Goal: Information Seeking & Learning: Learn about a topic

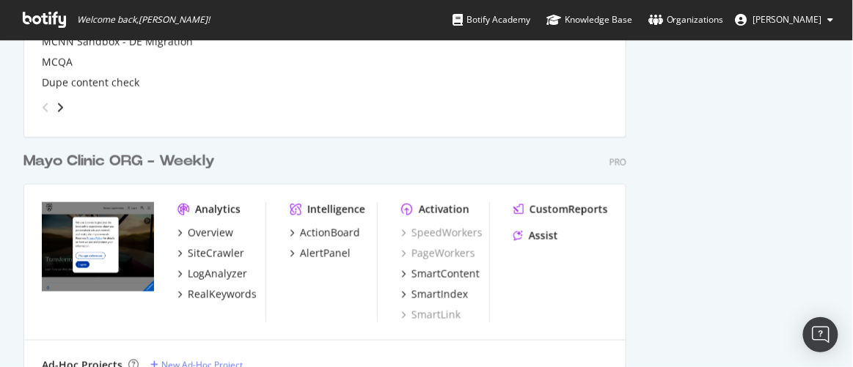
scroll to position [1776, 0]
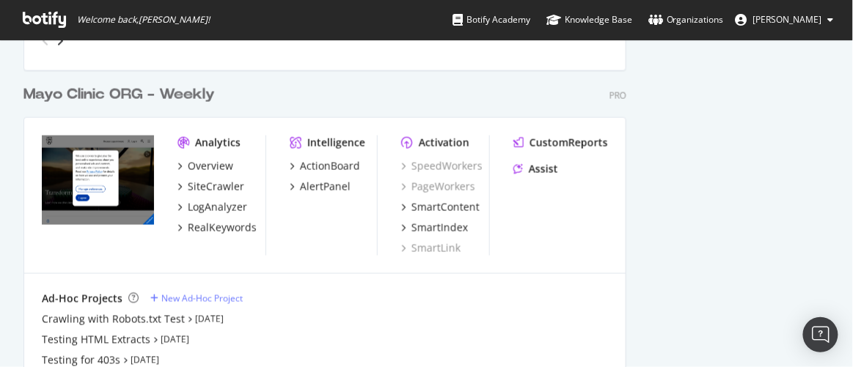
click at [127, 93] on div "Mayo Clinic ORG - Weekly" at bounding box center [118, 94] width 191 height 21
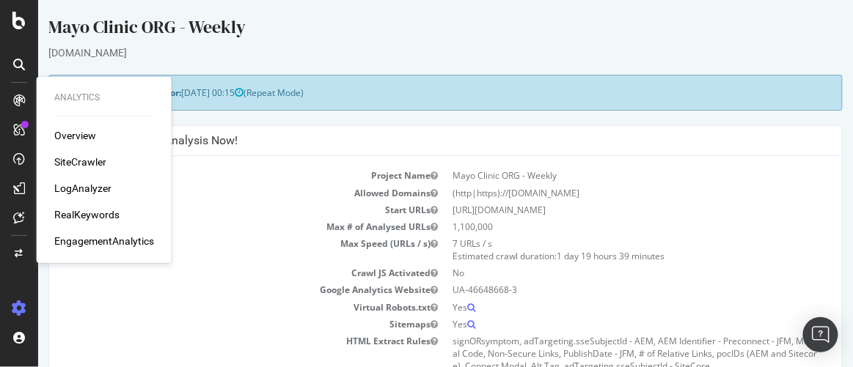
click at [243, 202] on td "Start URLs" at bounding box center [252, 210] width 386 height 17
click at [392, 23] on div "Mayo Clinic ORG - Weekly" at bounding box center [445, 30] width 794 height 31
click at [88, 239] on div "EngagementAnalytics" at bounding box center [104, 241] width 100 height 15
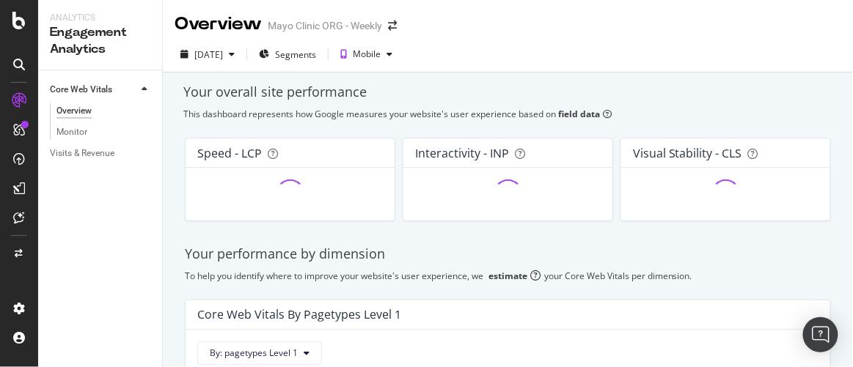
drag, startPoint x: 70, startPoint y: 136, endPoint x: 90, endPoint y: 100, distance: 41.0
click at [70, 136] on div "Monitor" at bounding box center [71, 132] width 31 height 15
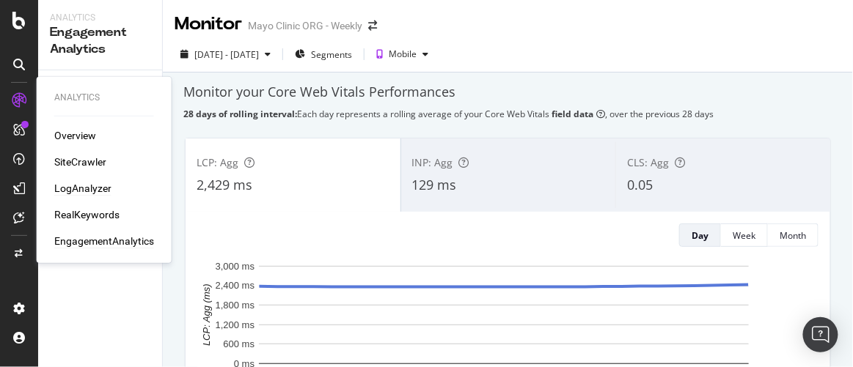
click at [82, 188] on div "LogAnalyzer" at bounding box center [82, 188] width 57 height 15
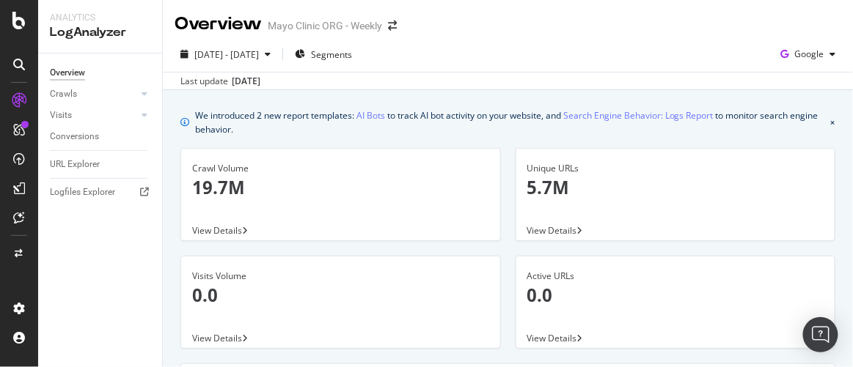
click at [457, 24] on div "Overview Mayo Clinic ORG - Weekly" at bounding box center [508, 18] width 690 height 37
click at [69, 95] on div "Crawls" at bounding box center [63, 94] width 27 height 15
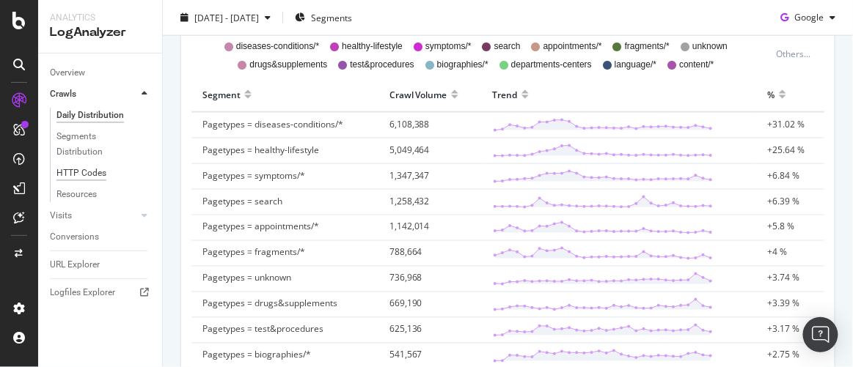
scroll to position [466, 0]
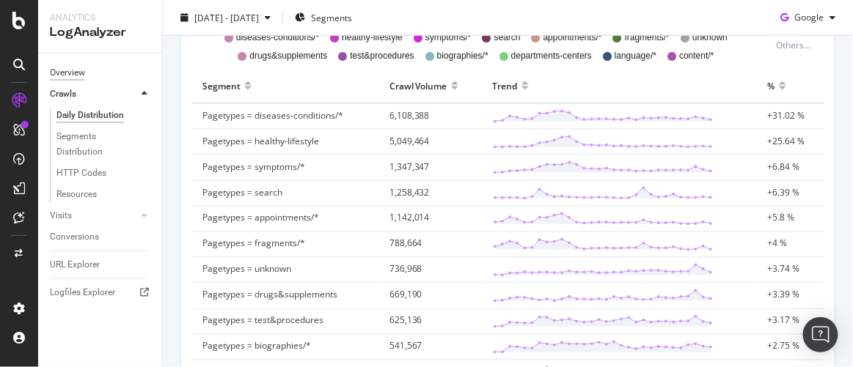
click at [72, 73] on div "Overview" at bounding box center [67, 72] width 35 height 15
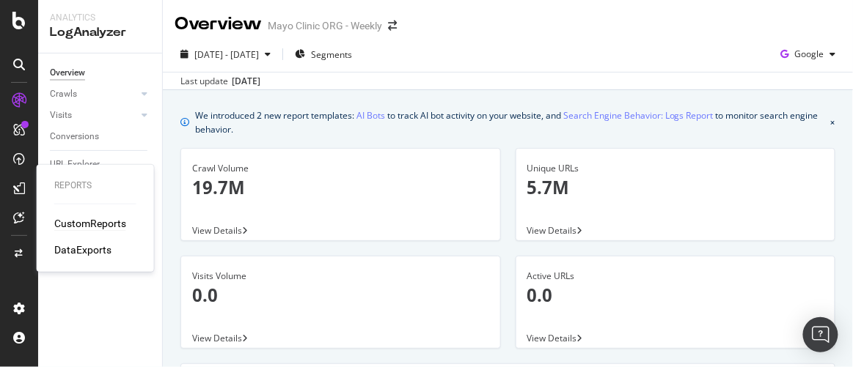
click at [95, 224] on div "CustomReports" at bounding box center [90, 223] width 72 height 15
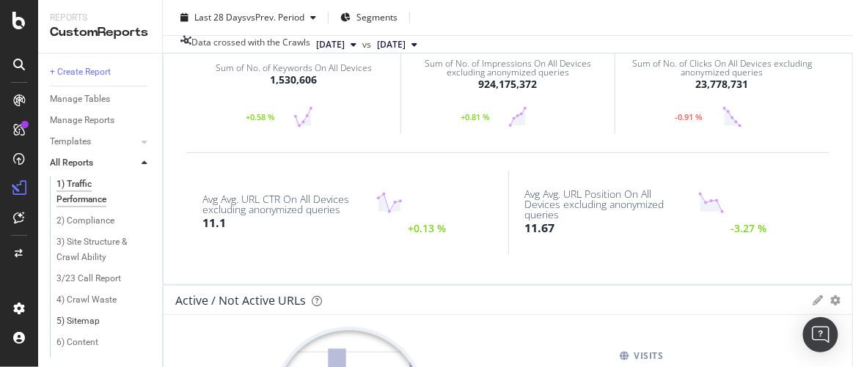
scroll to position [266, 0]
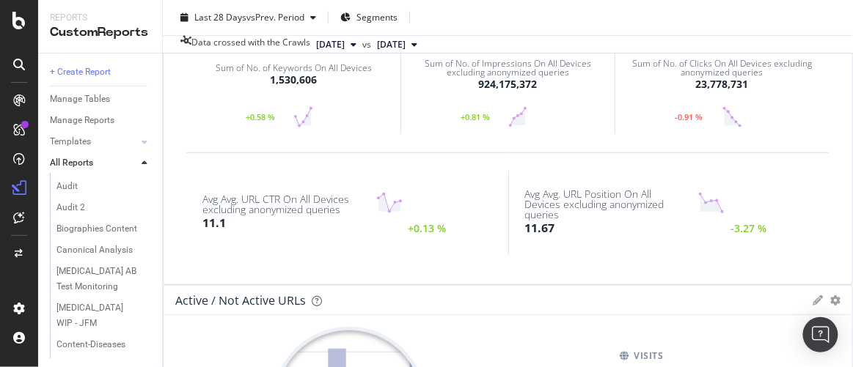
click at [23, 121] on div at bounding box center [24, 124] width 7 height 7
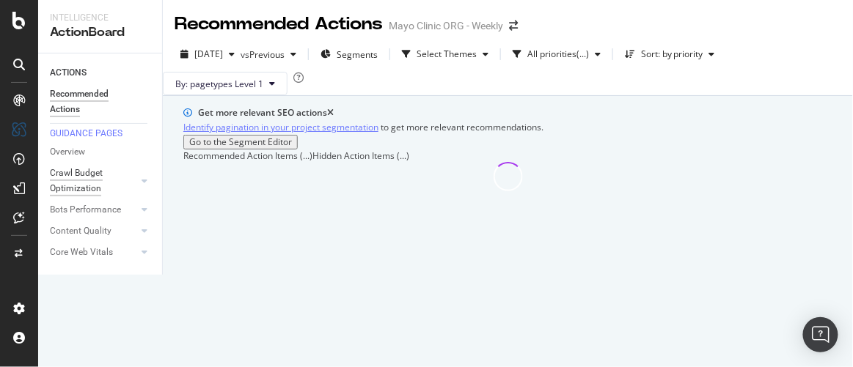
click at [70, 182] on div "Crawl Budget Optimization" at bounding box center [88, 181] width 77 height 31
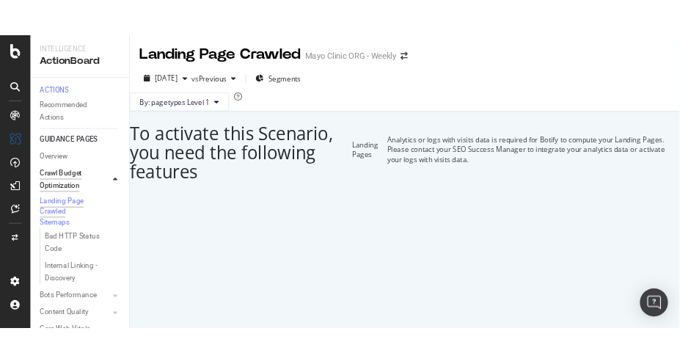
scroll to position [53, 0]
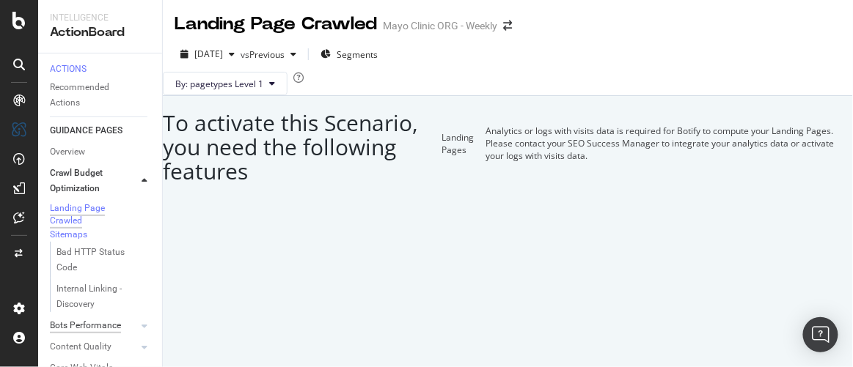
click at [73, 318] on div "Bots Performance" at bounding box center [85, 325] width 71 height 15
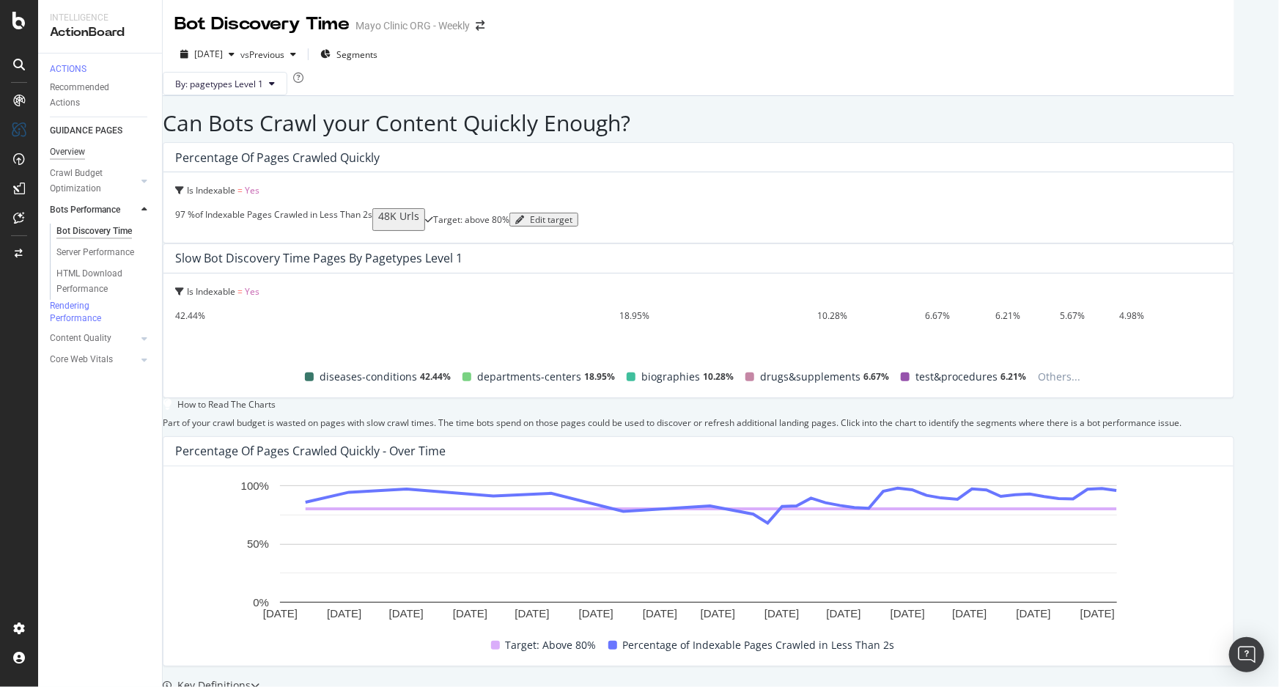
click at [73, 158] on div "Overview" at bounding box center [67, 151] width 35 height 15
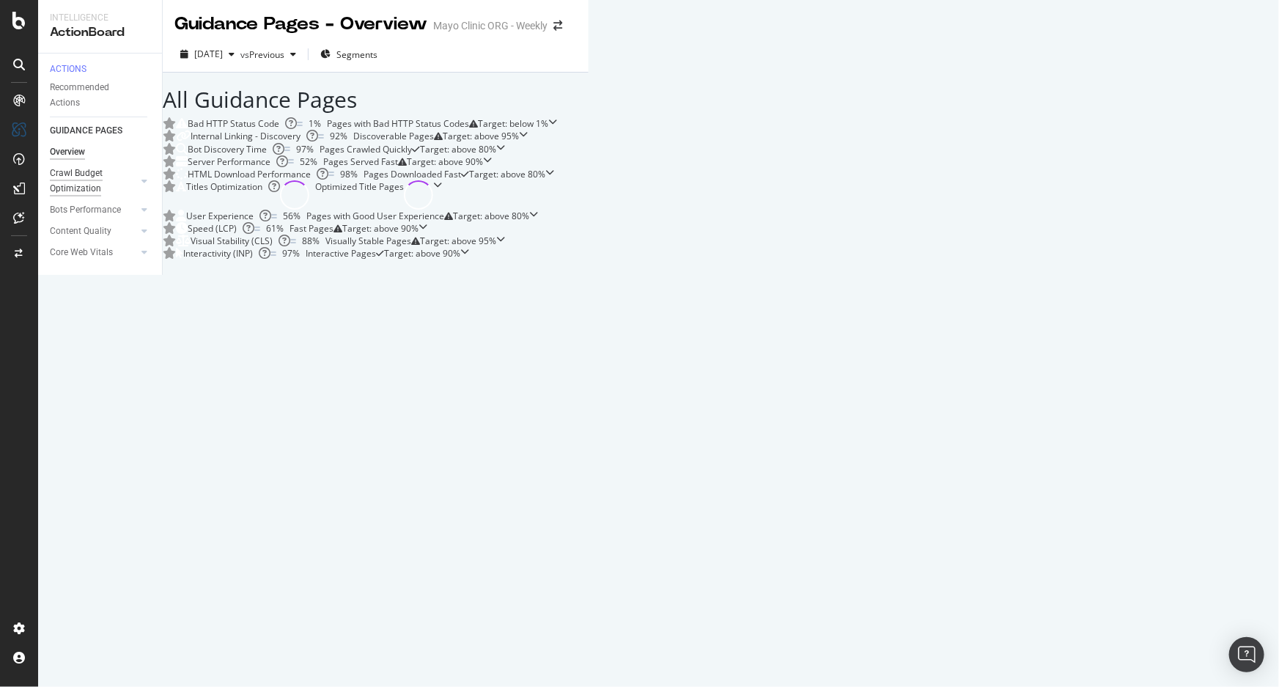
click at [65, 175] on div "Crawl Budget Optimization" at bounding box center [88, 181] width 77 height 31
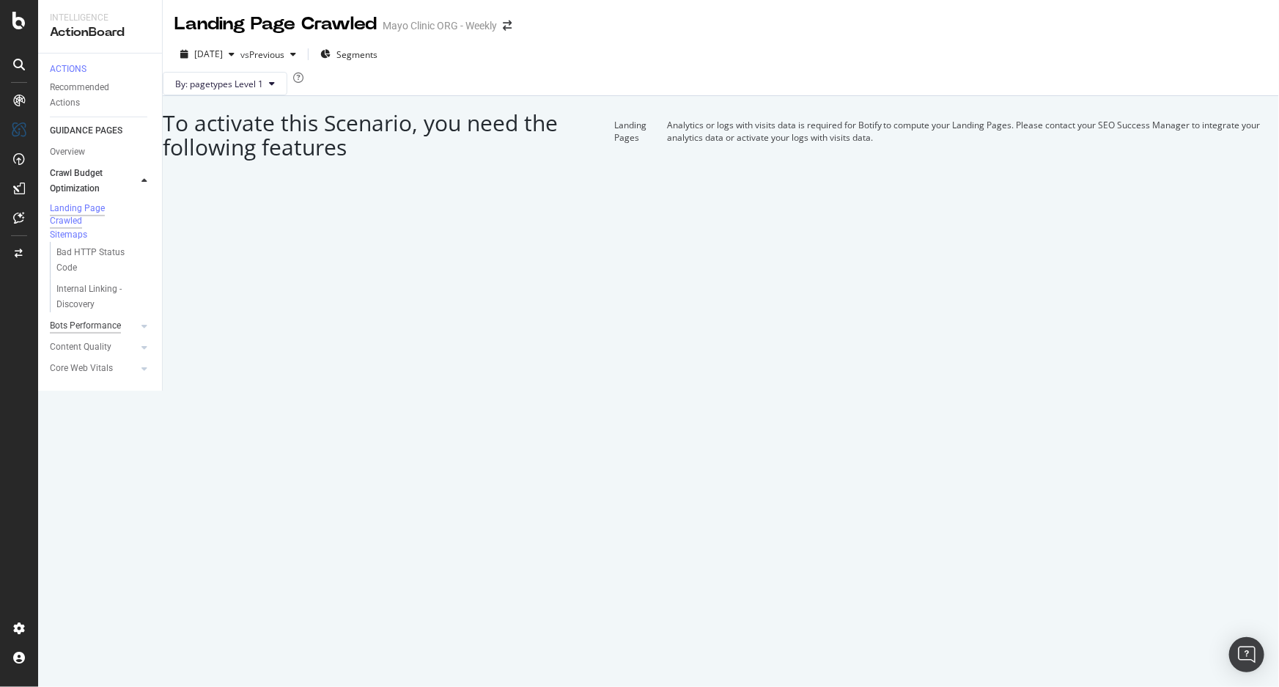
click at [77, 334] on div "Bots Performance" at bounding box center [85, 325] width 71 height 15
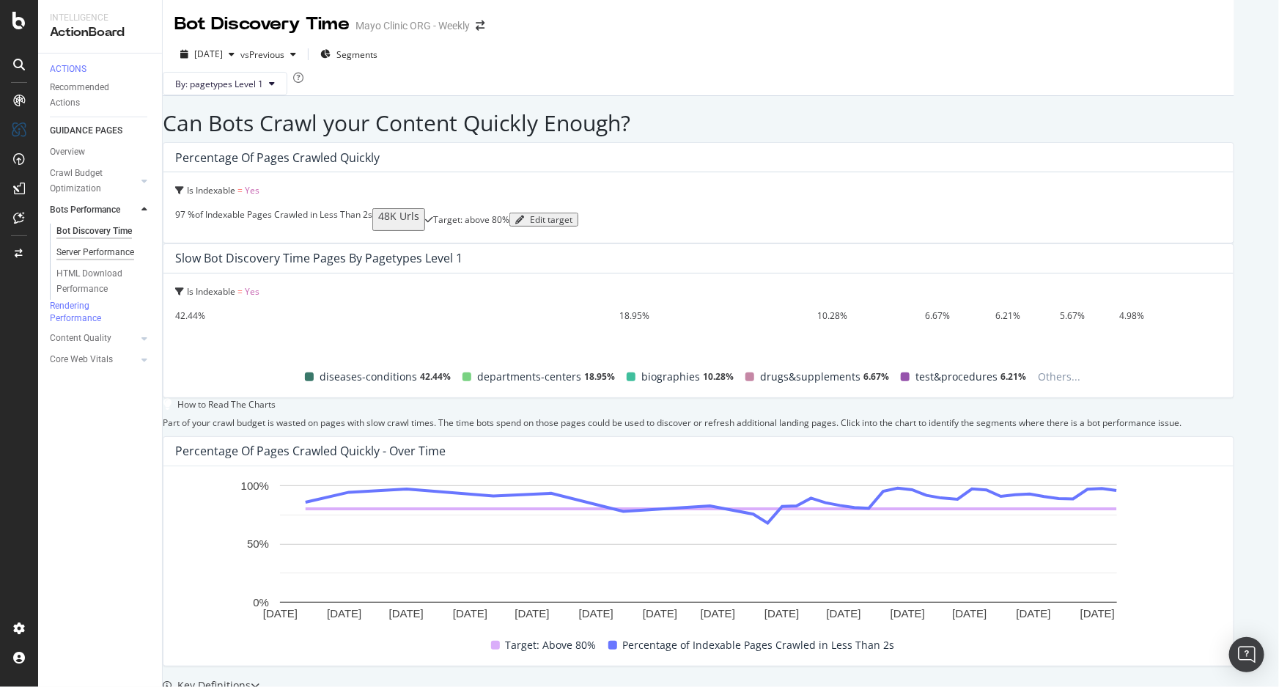
click at [90, 257] on div "Server Performance" at bounding box center [95, 252] width 78 height 15
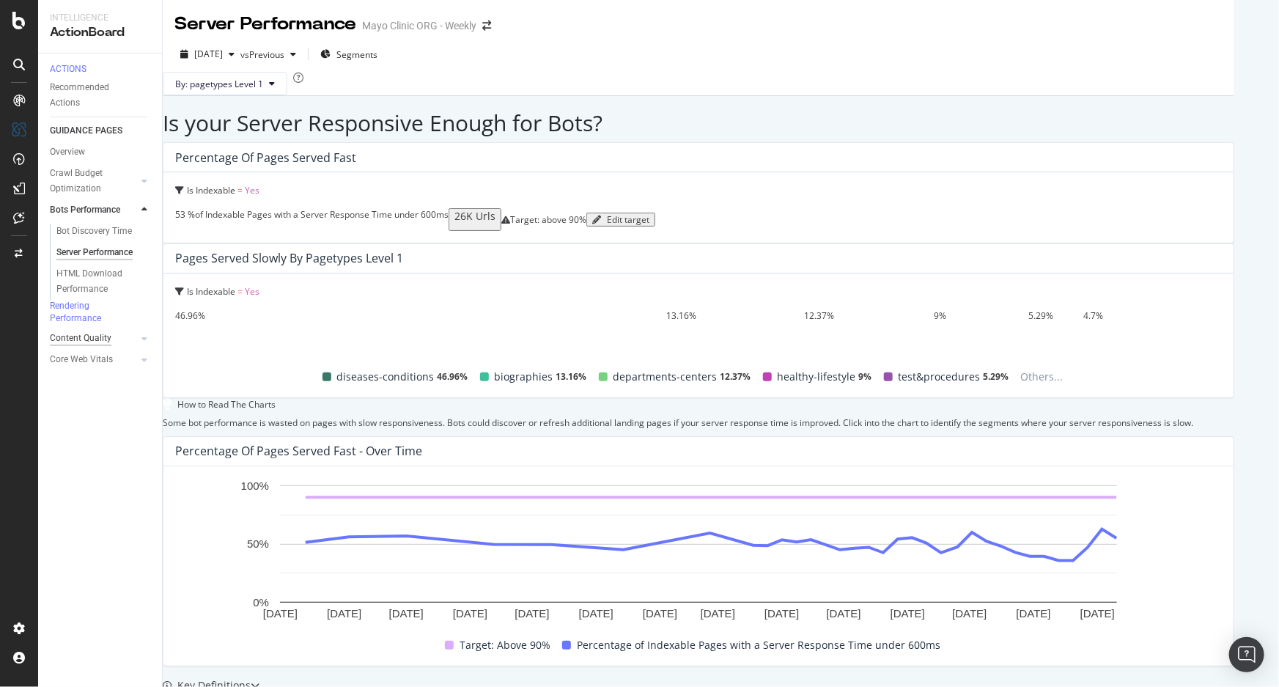
click at [87, 346] on div "Content Quality" at bounding box center [81, 338] width 62 height 15
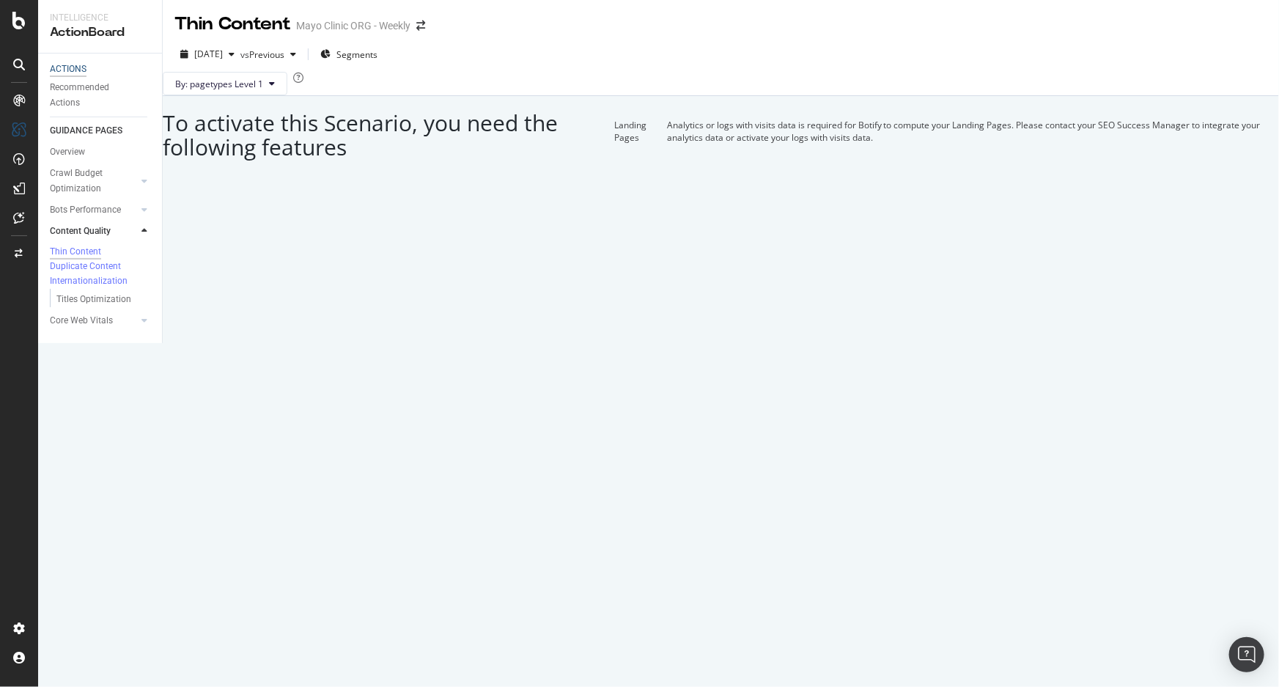
click at [79, 67] on div "ACTIONS" at bounding box center [68, 69] width 37 height 12
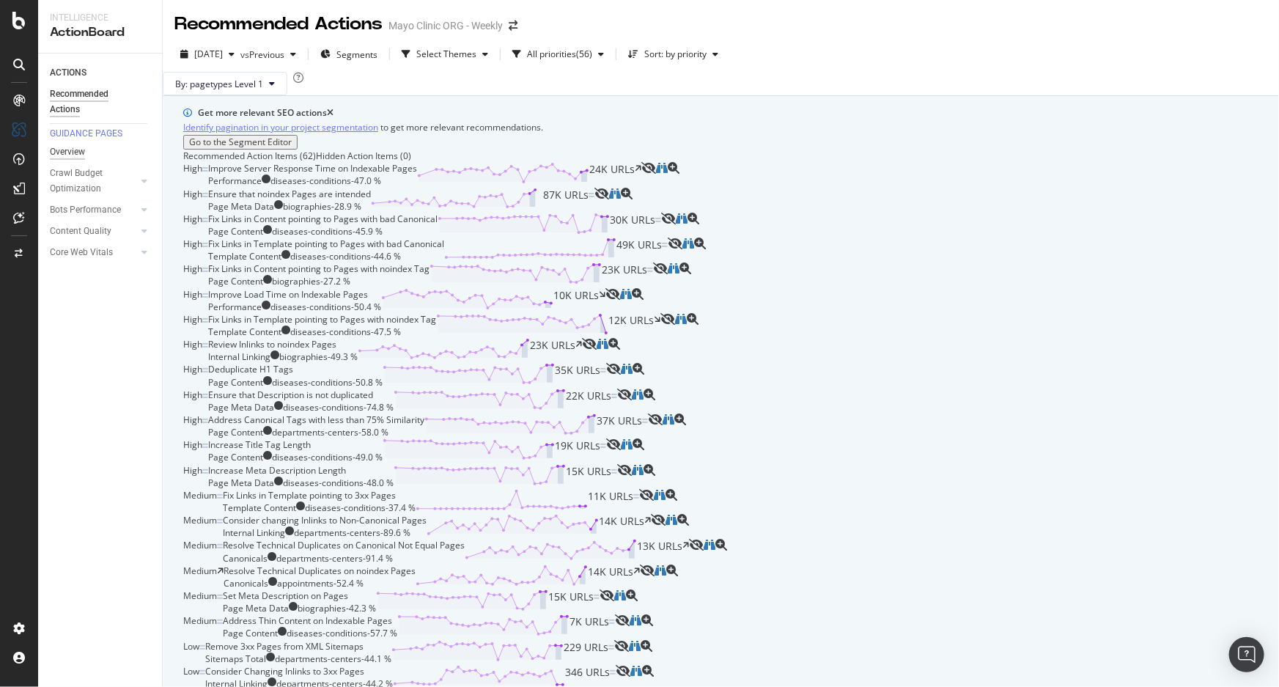
click at [51, 152] on div "Overview" at bounding box center [67, 151] width 35 height 15
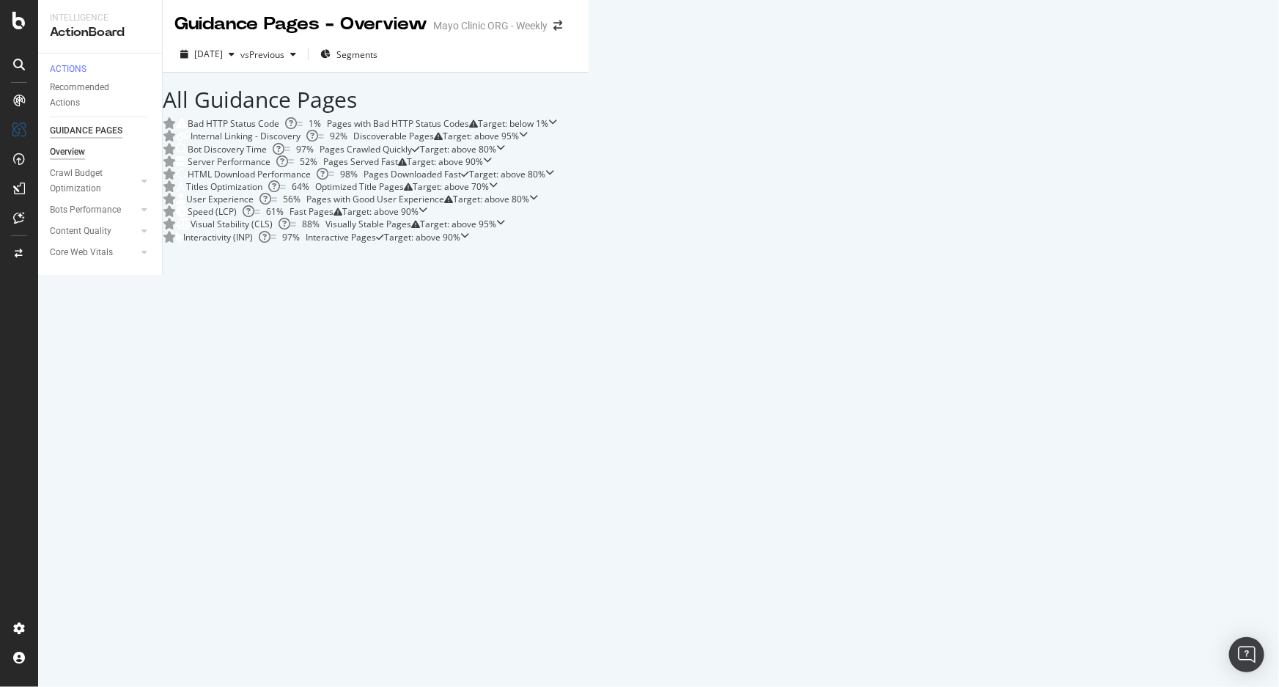
click at [83, 134] on div "GUIDANCE PAGES" at bounding box center [86, 130] width 73 height 15
click at [74, 70] on div "ACTIONS" at bounding box center [68, 69] width 37 height 12
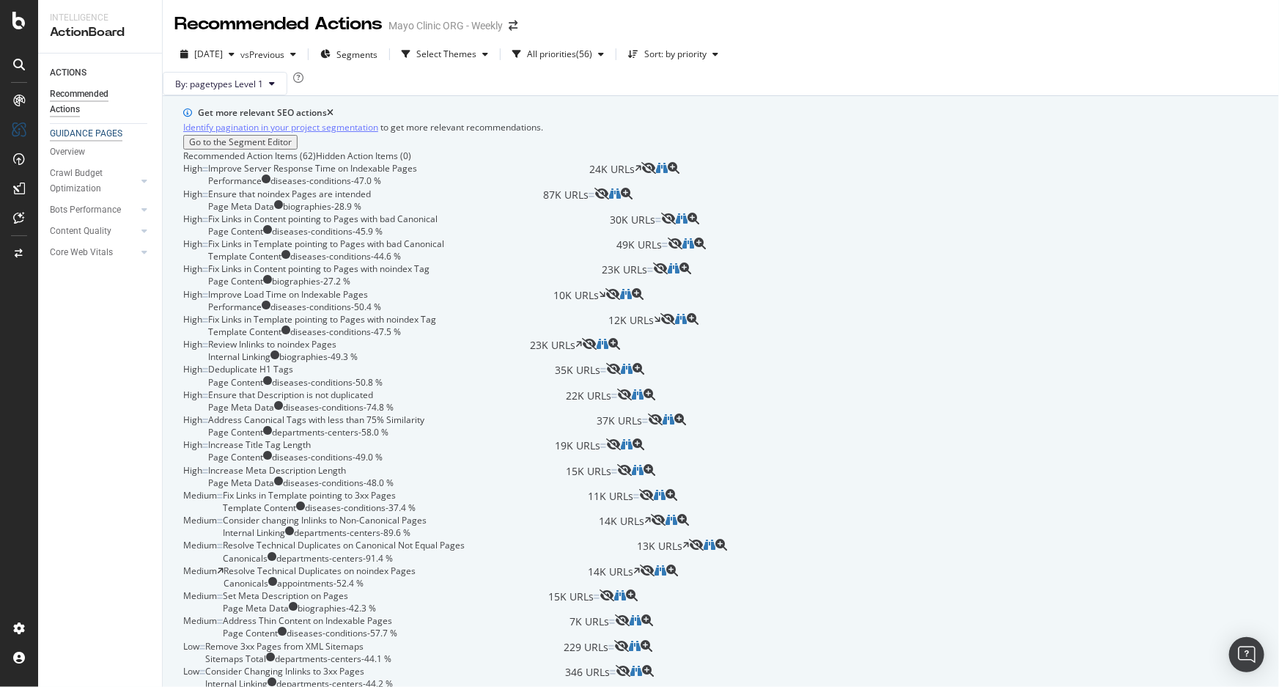
click at [69, 137] on div "GUIDANCE PAGES" at bounding box center [86, 134] width 73 height 12
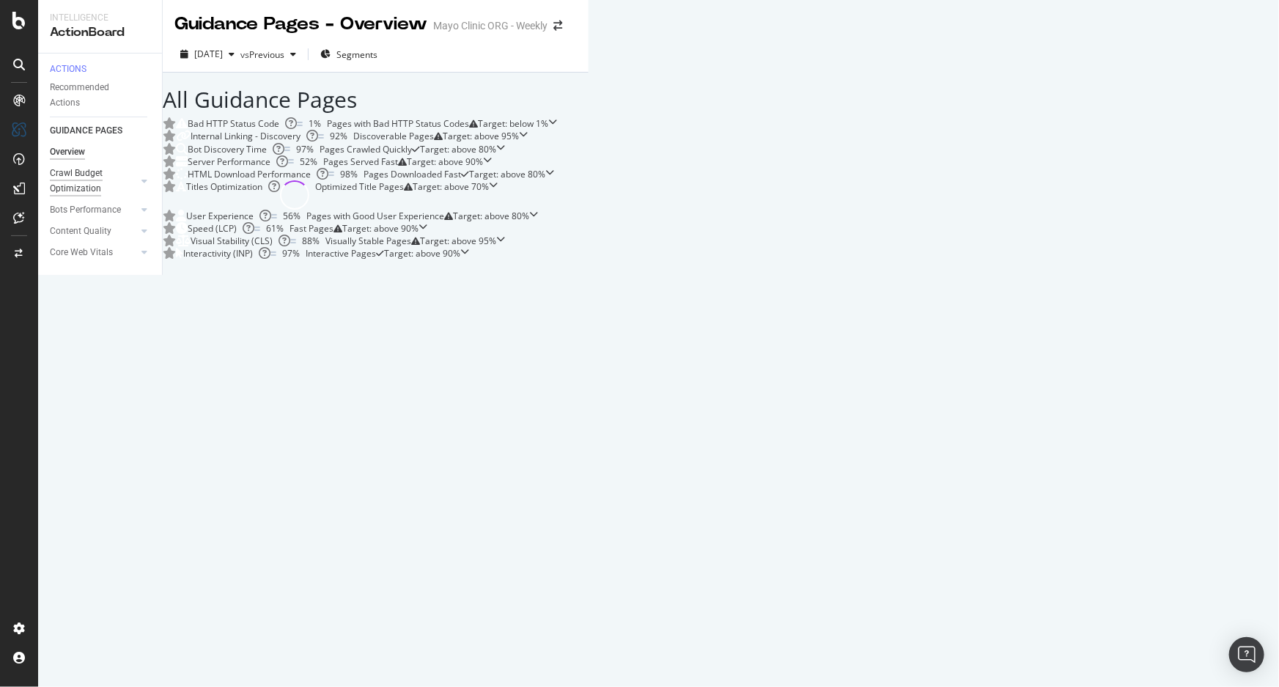
click at [67, 180] on div "Crawl Budget Optimization" at bounding box center [88, 181] width 77 height 31
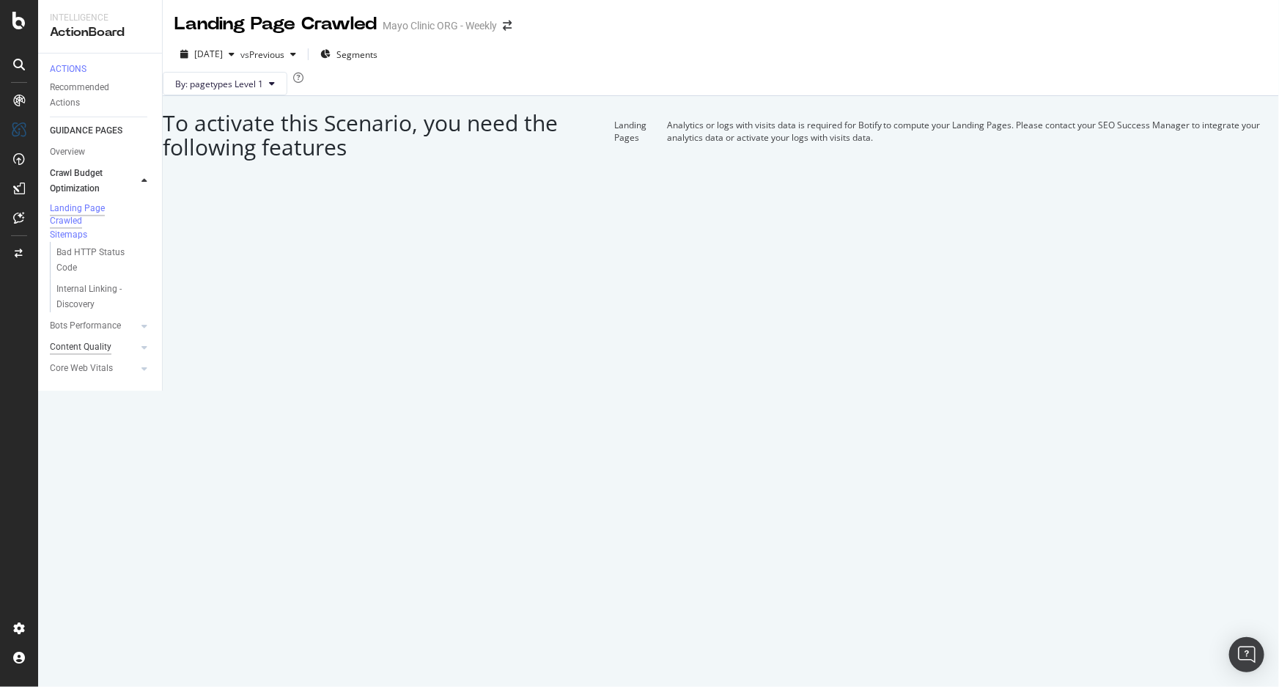
drag, startPoint x: 81, startPoint y: 348, endPoint x: 103, endPoint y: 345, distance: 21.5
click at [81, 334] on div "Bots Performance" at bounding box center [85, 325] width 71 height 15
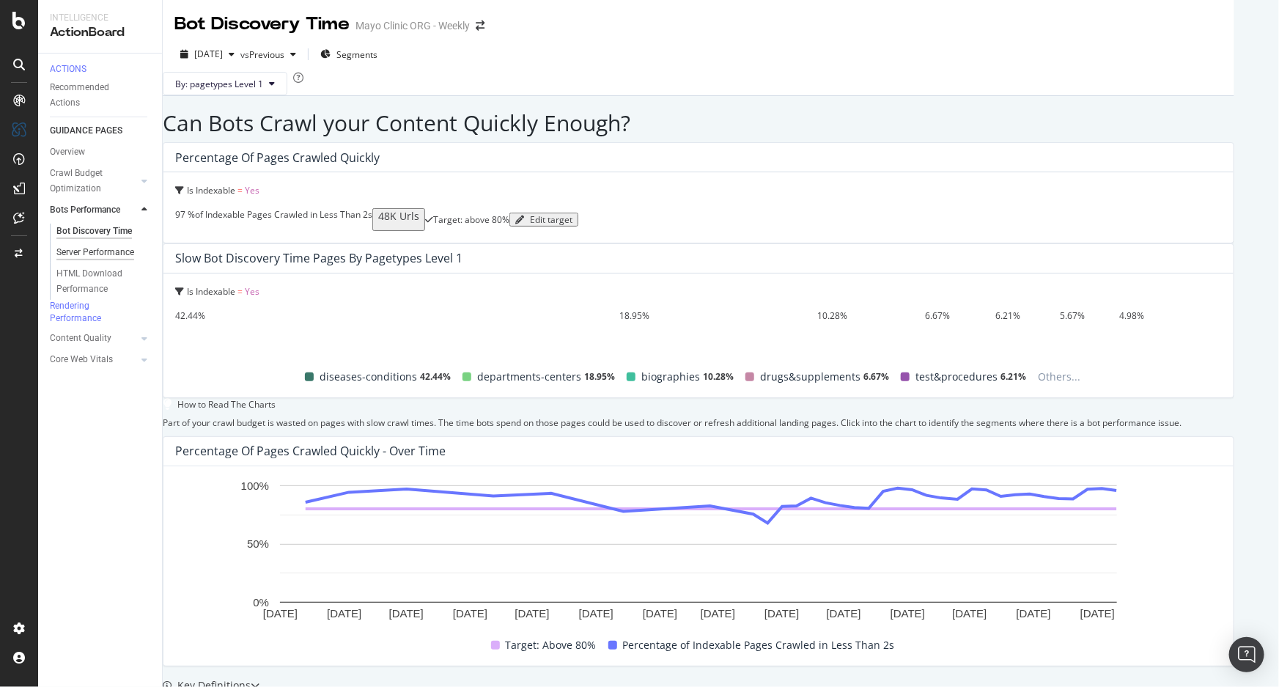
click at [84, 258] on div "Server Performance" at bounding box center [95, 252] width 78 height 15
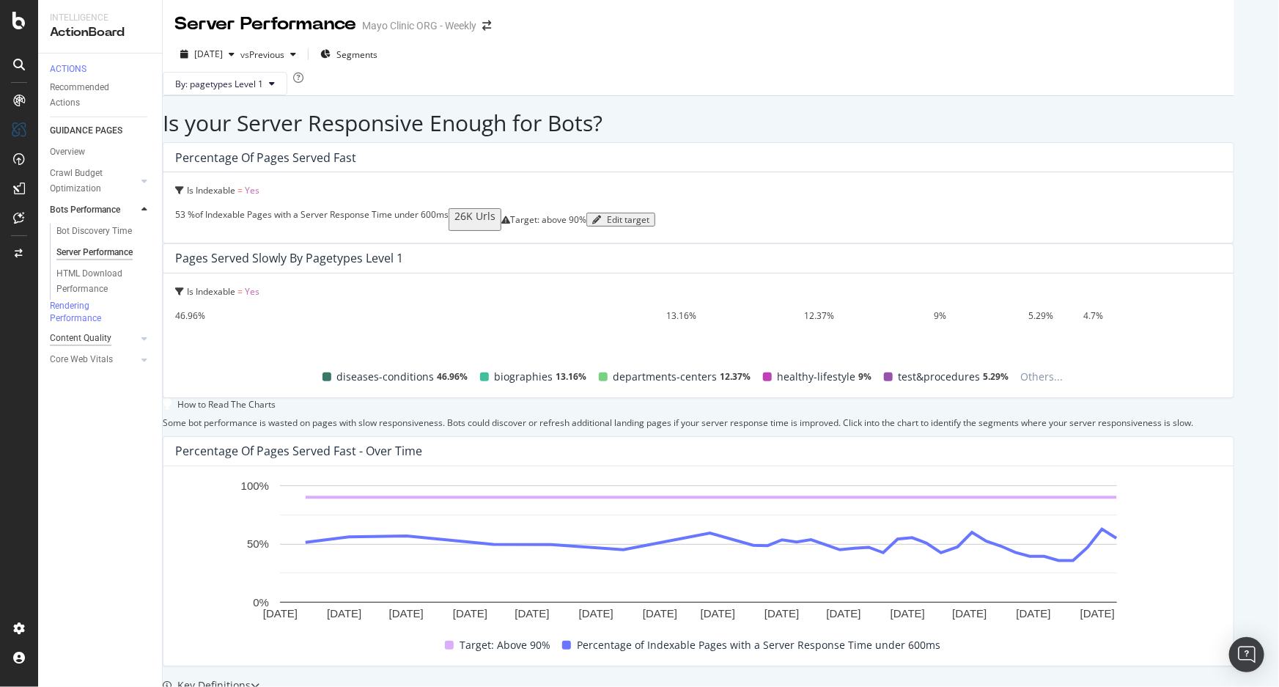
click at [95, 346] on div "Content Quality" at bounding box center [81, 338] width 62 height 15
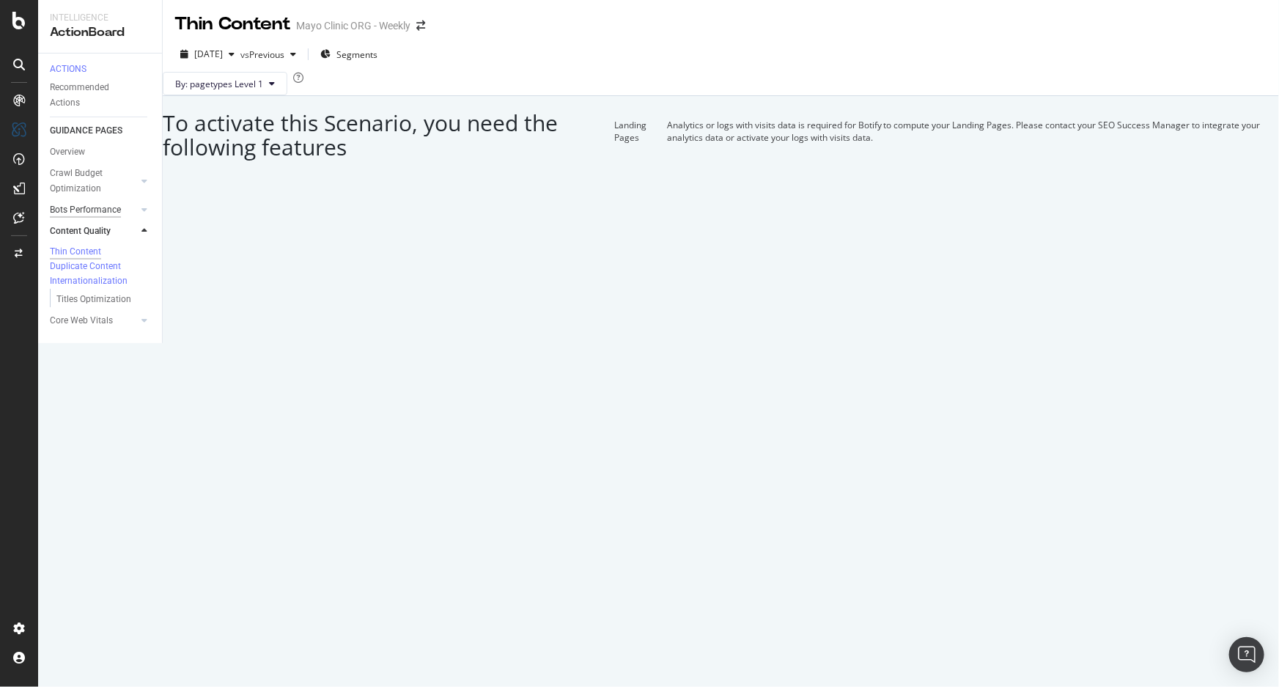
click at [84, 213] on div "Bots Performance" at bounding box center [85, 209] width 71 height 15
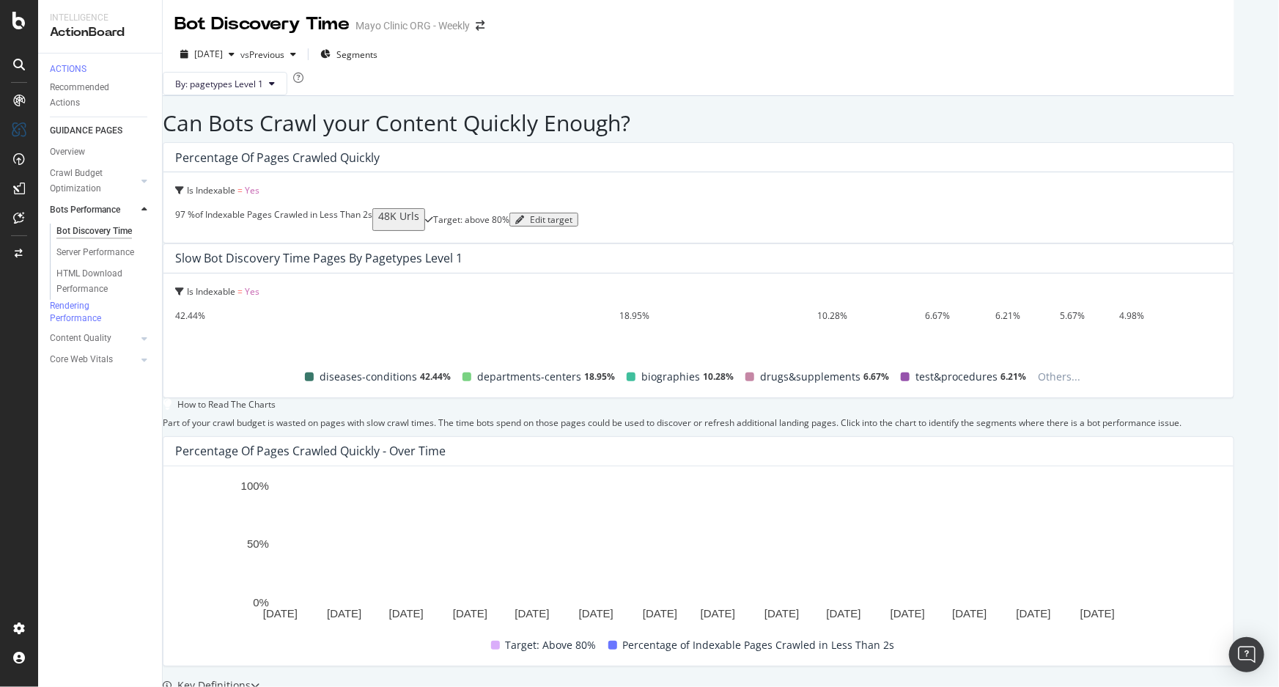
scroll to position [417, 0]
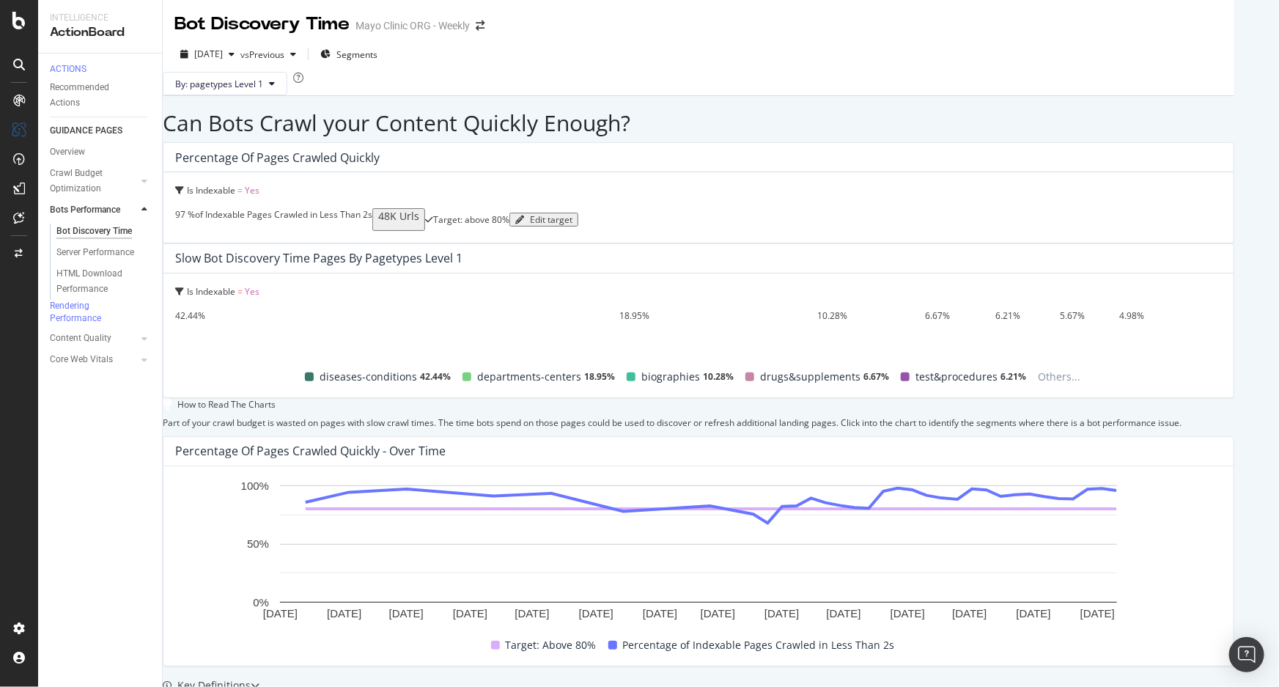
click at [310, 367] on div "Why is Bot Performance important?" at bounding box center [264, 700] width 174 height 15
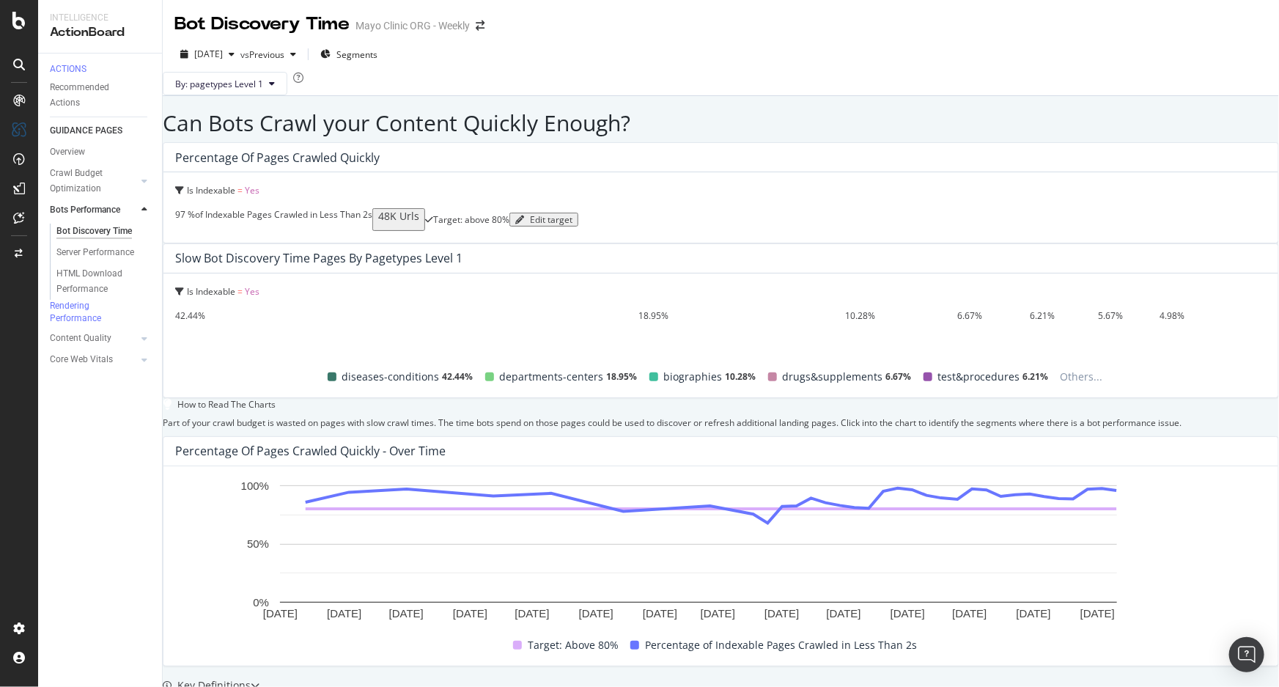
scroll to position [0, 0]
click at [287, 90] on button "By: pagetypes Level 1" at bounding box center [225, 83] width 125 height 23
click at [528, 73] on div "By: pagetypes Level 1" at bounding box center [721, 83] width 1117 height 23
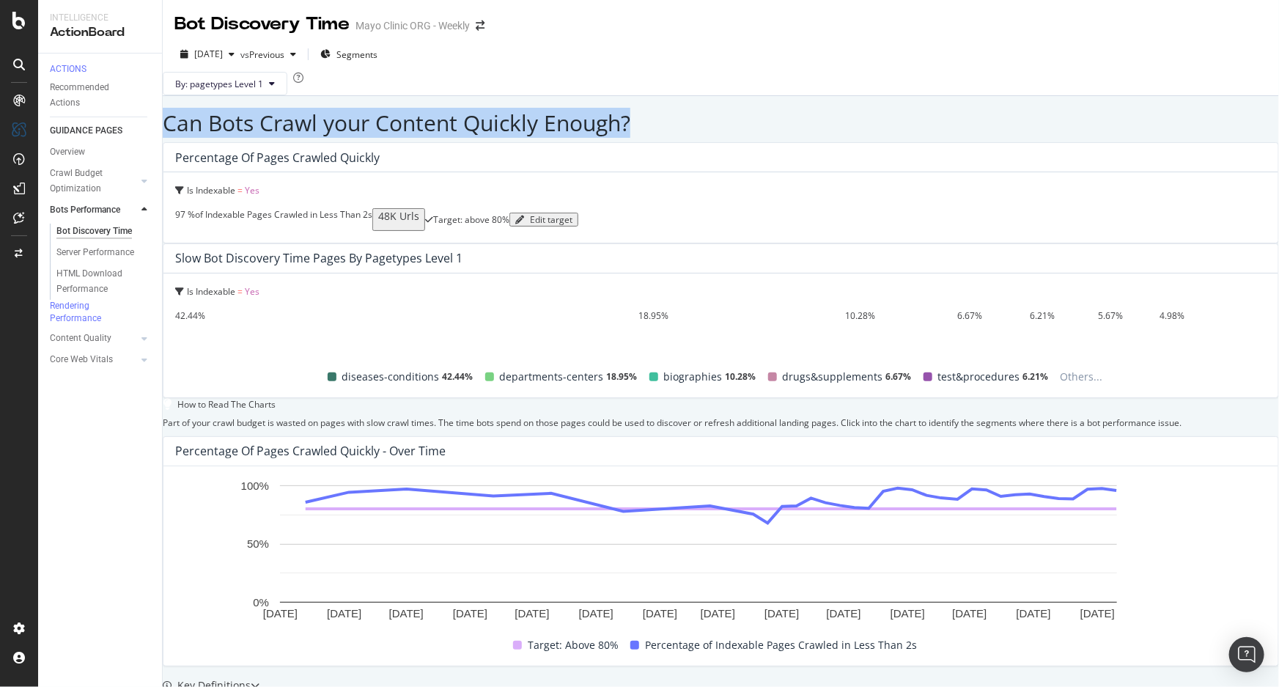
drag, startPoint x: 180, startPoint y: 148, endPoint x: 491, endPoint y: 153, distance: 310.9
click at [491, 135] on h2 "Can Bots Crawl your Content Quickly Enough?" at bounding box center [721, 123] width 1117 height 24
click at [382, 135] on h2 "Can Bots Crawl your Content Quickly Enough?" at bounding box center [721, 123] width 1117 height 24
click at [449, 135] on h2 "Can Bots Crawl your Content Quickly Enough?" at bounding box center [721, 123] width 1117 height 24
drag, startPoint x: 69, startPoint y: 73, endPoint x: 82, endPoint y: 72, distance: 13.2
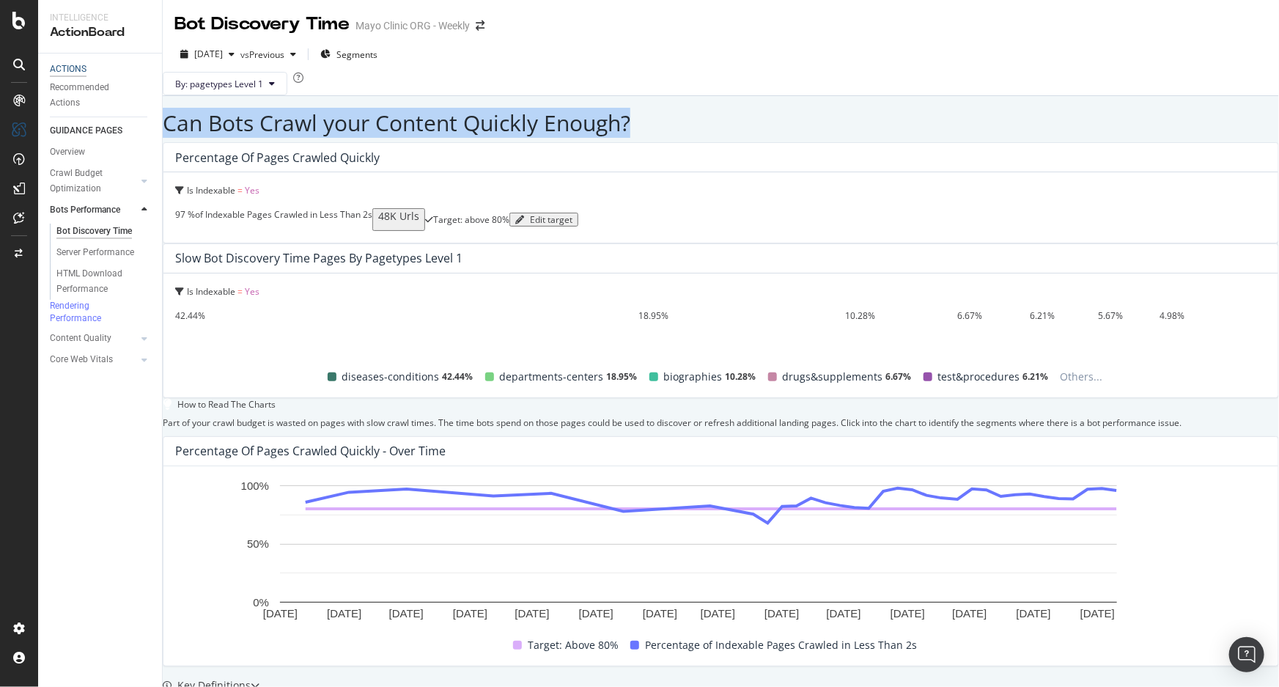
click at [69, 73] on div "ACTIONS" at bounding box center [68, 69] width 37 height 12
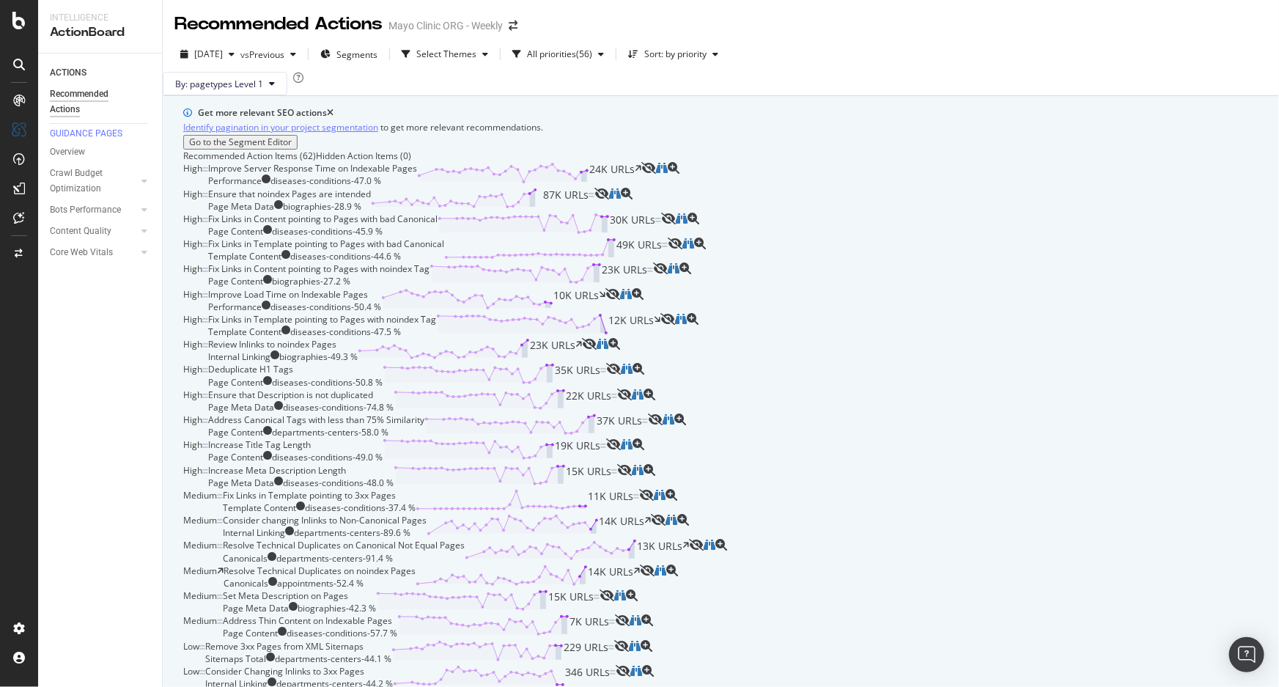
scroll to position [866, 0]
click at [69, 149] on div "Overview Crawl Budget Optimization Landing Page Crawled Sitemaps Bad HTTP Statu…" at bounding box center [106, 203] width 112 height 125
click at [67, 158] on div "Overview" at bounding box center [67, 151] width 35 height 15
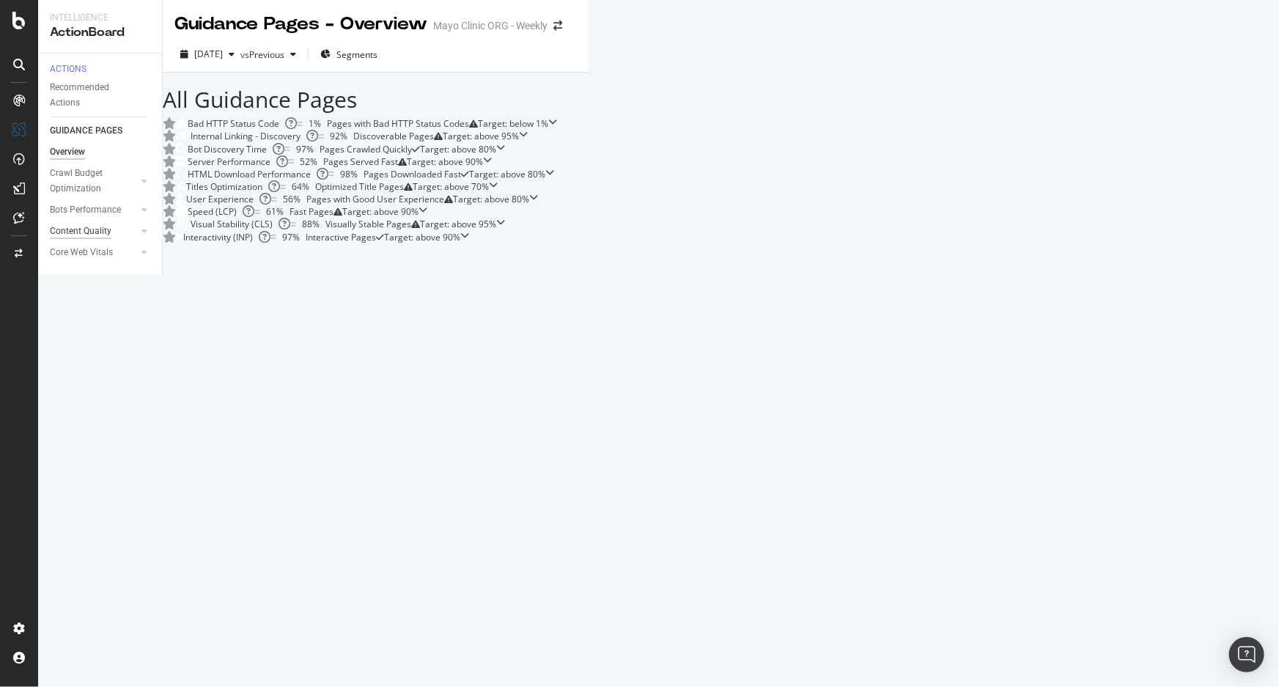
scroll to position [66, 0]
click at [66, 74] on div "ACTIONS" at bounding box center [68, 69] width 37 height 12
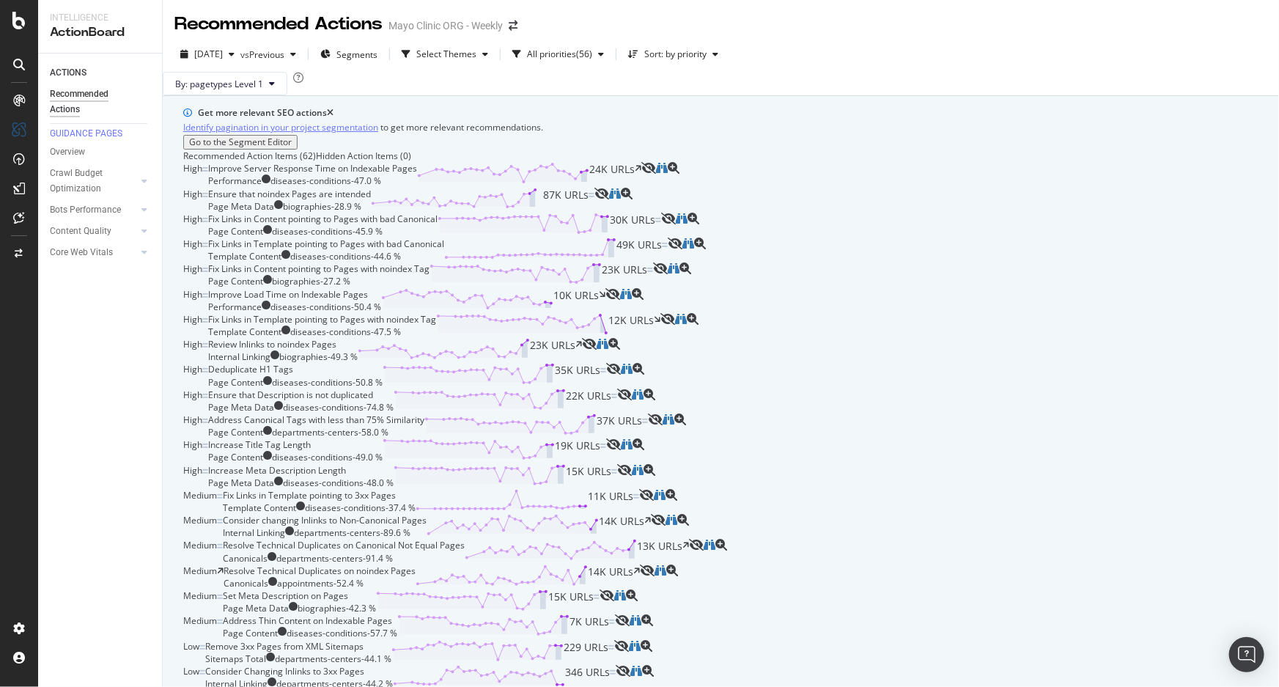
scroll to position [333, 0]
click at [93, 213] on div "Bots Performance" at bounding box center [85, 209] width 71 height 15
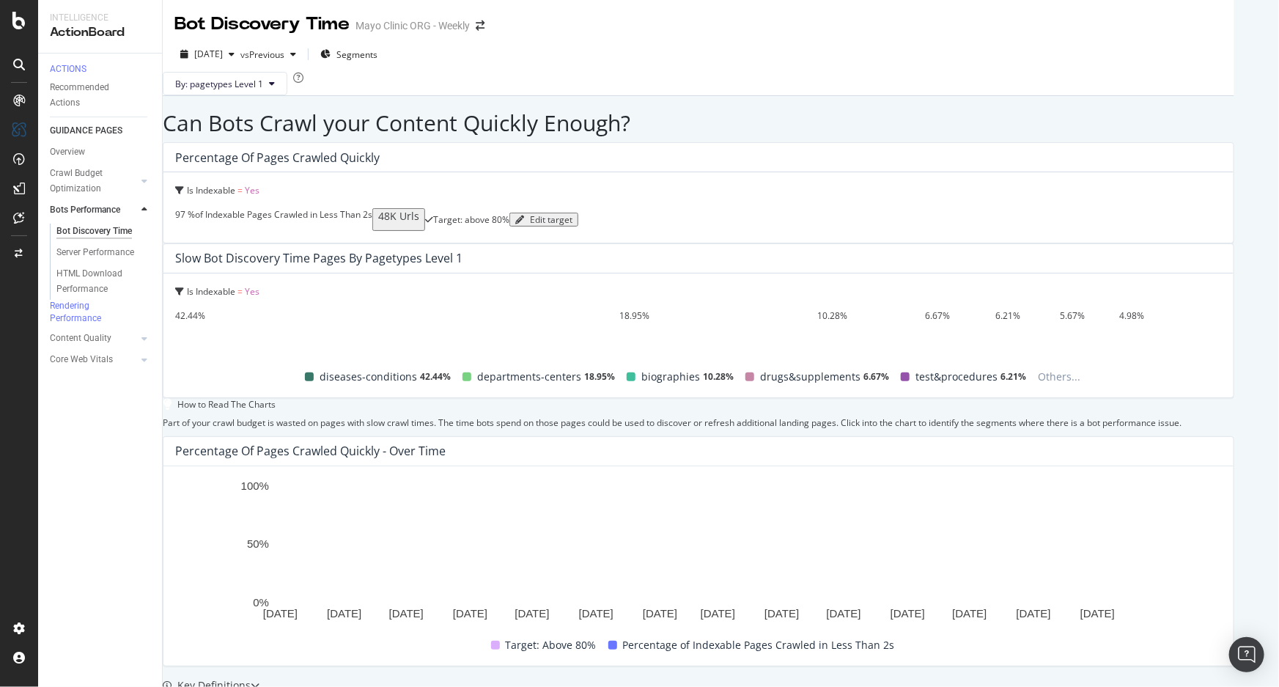
scroll to position [417, 0]
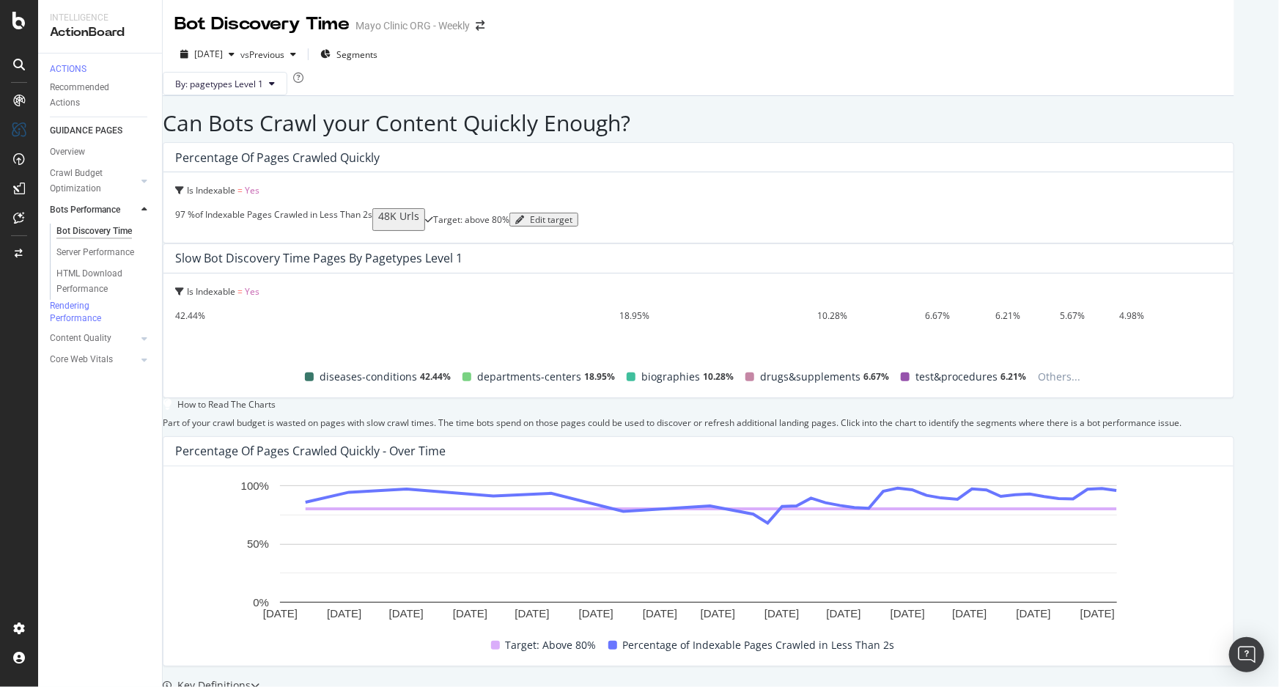
click at [321, 367] on div "Why is Bot Performance important?" at bounding box center [264, 700] width 174 height 15
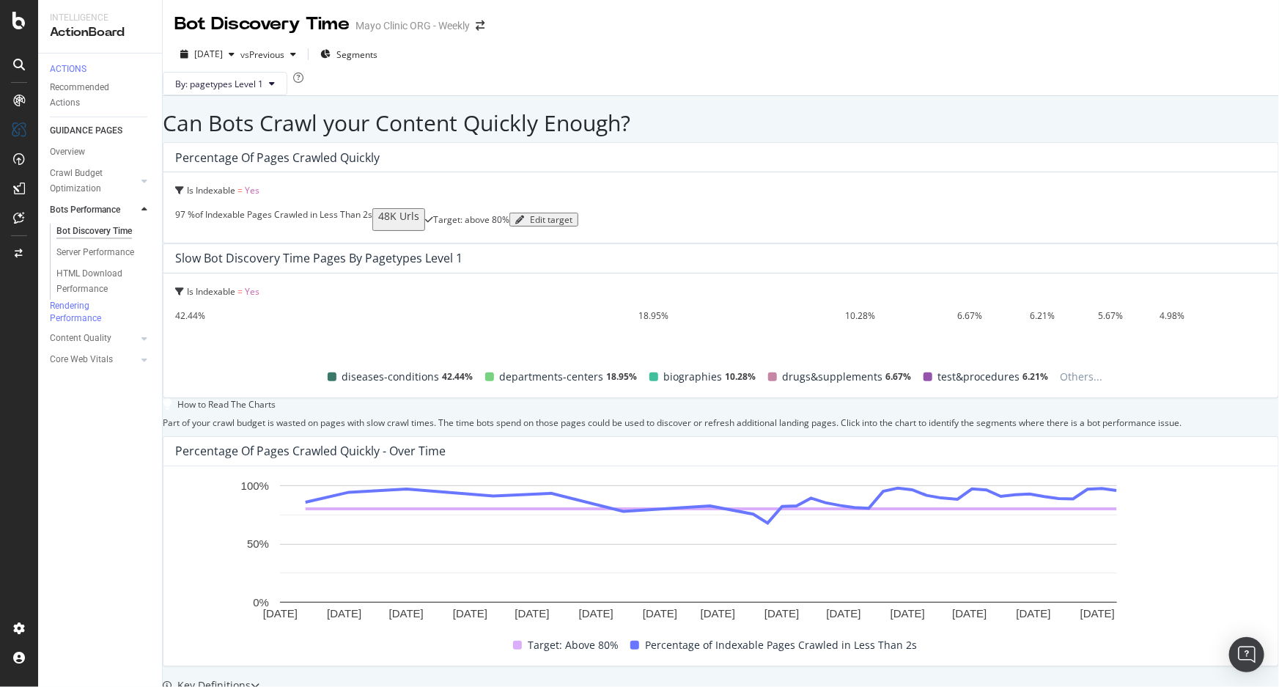
click at [251, 367] on div "Key Definitions" at bounding box center [207, 685] width 88 height 15
click at [73, 181] on div "Crawl Budget Optimization" at bounding box center [88, 181] width 77 height 31
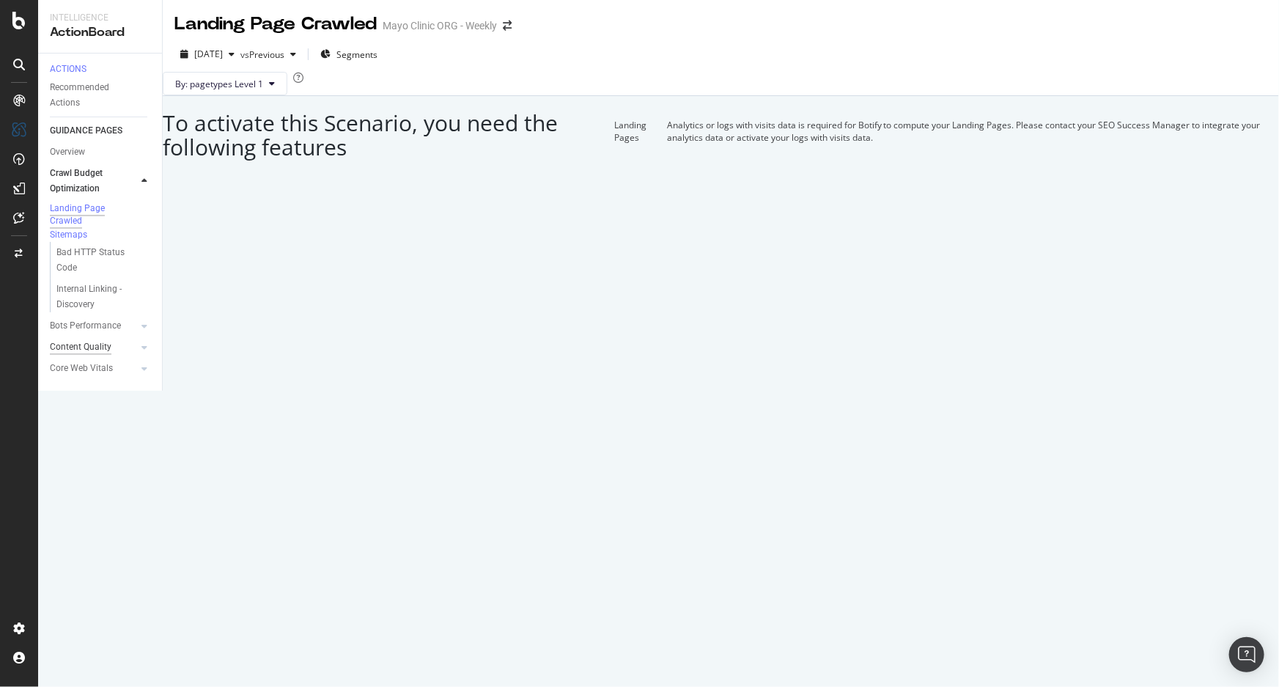
drag, startPoint x: 89, startPoint y: 345, endPoint x: 95, endPoint y: 351, distance: 8.3
click at [89, 334] on div "Bots Performance" at bounding box center [85, 325] width 71 height 15
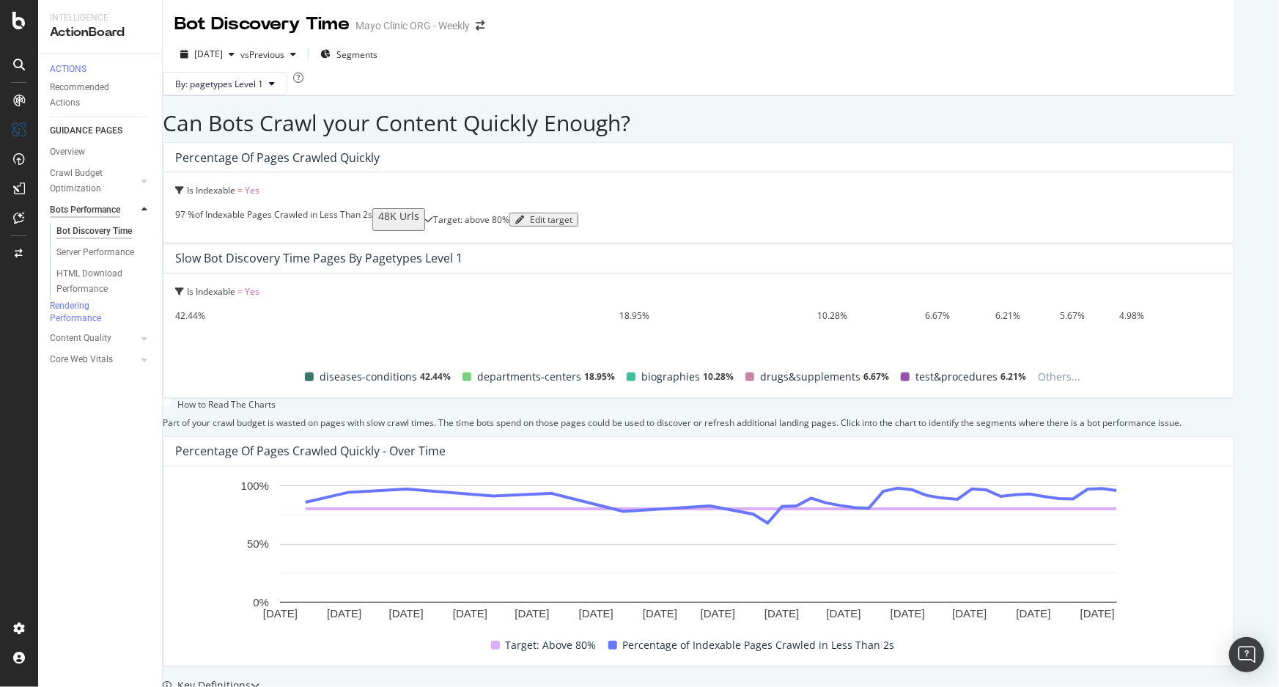
click at [81, 213] on div "Bots Performance" at bounding box center [85, 209] width 70 height 15
click at [85, 178] on div "Crawl Budget Optimization" at bounding box center [88, 181] width 77 height 31
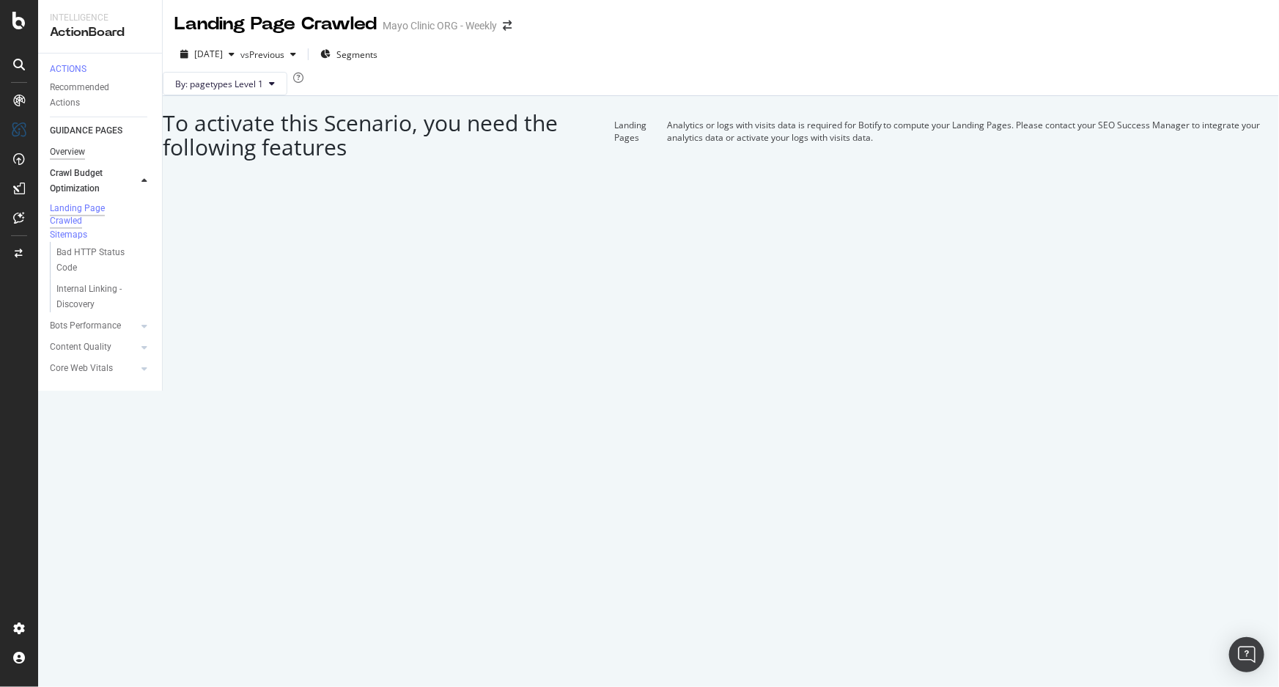
click at [85, 159] on div "Overview" at bounding box center [67, 151] width 35 height 15
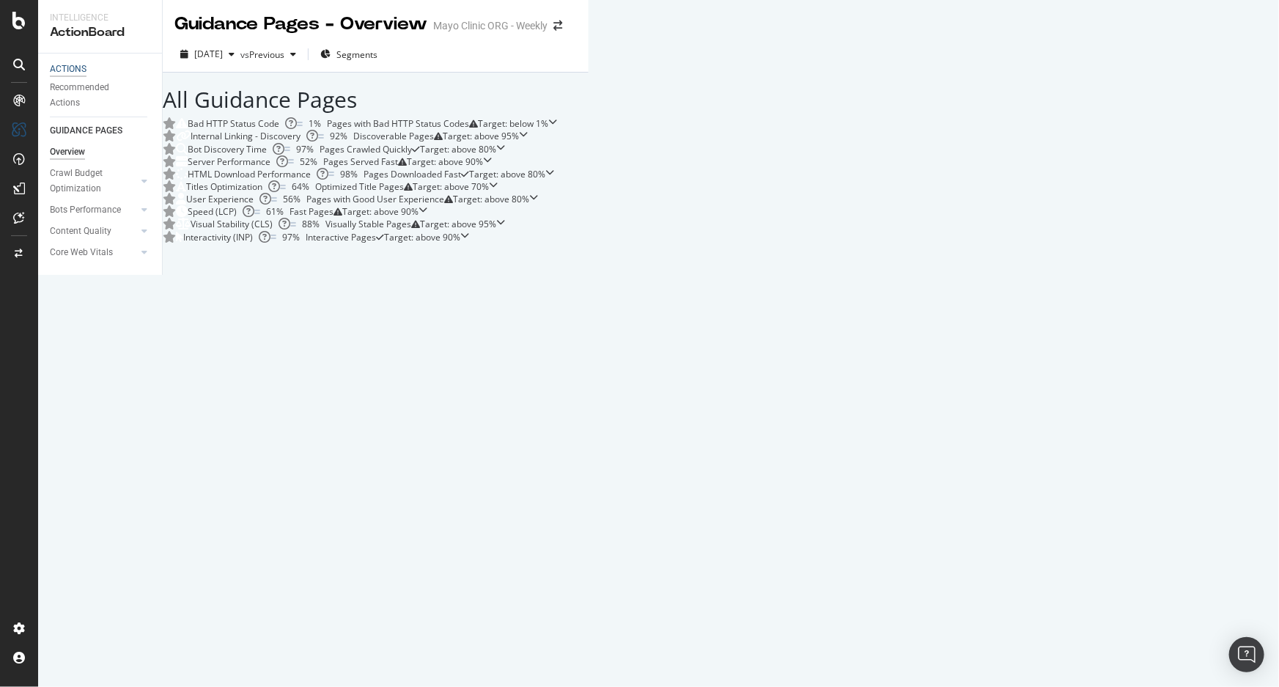
click at [69, 71] on div "ACTIONS" at bounding box center [68, 69] width 37 height 12
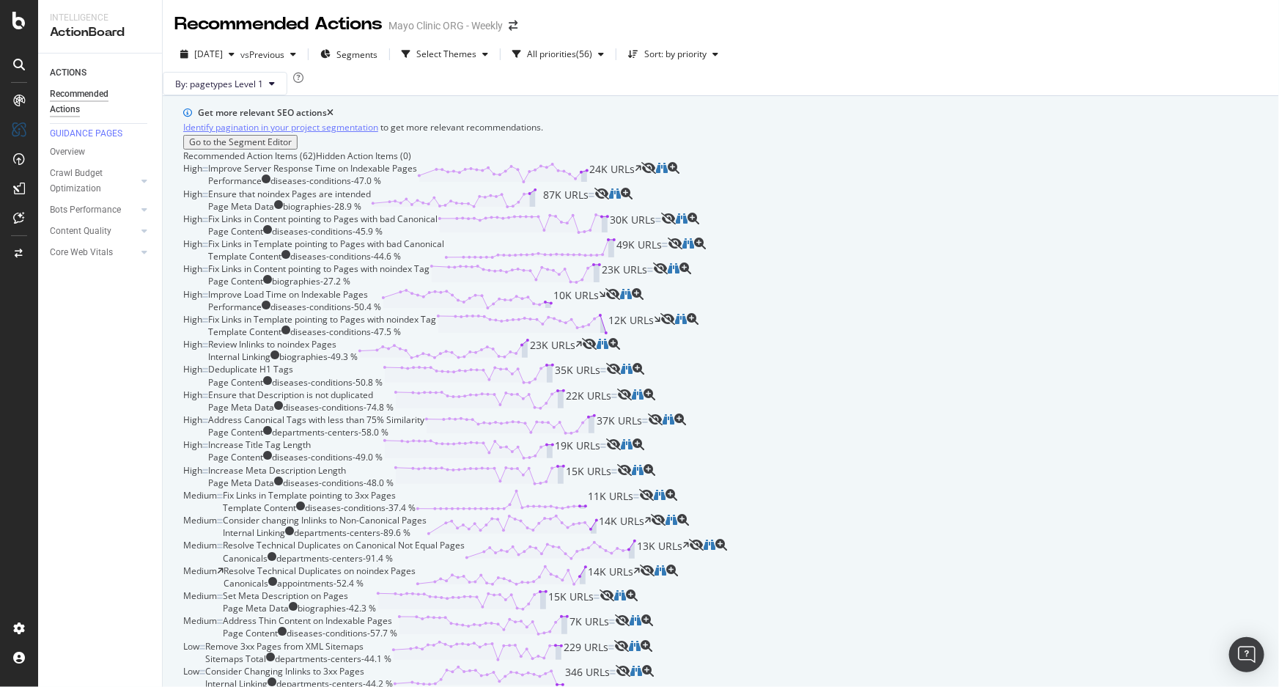
scroll to position [2265, 0]
click at [144, 214] on icon at bounding box center [144, 209] width 6 height 9
click at [119, 237] on div "Bot Discovery Time" at bounding box center [94, 231] width 76 height 15
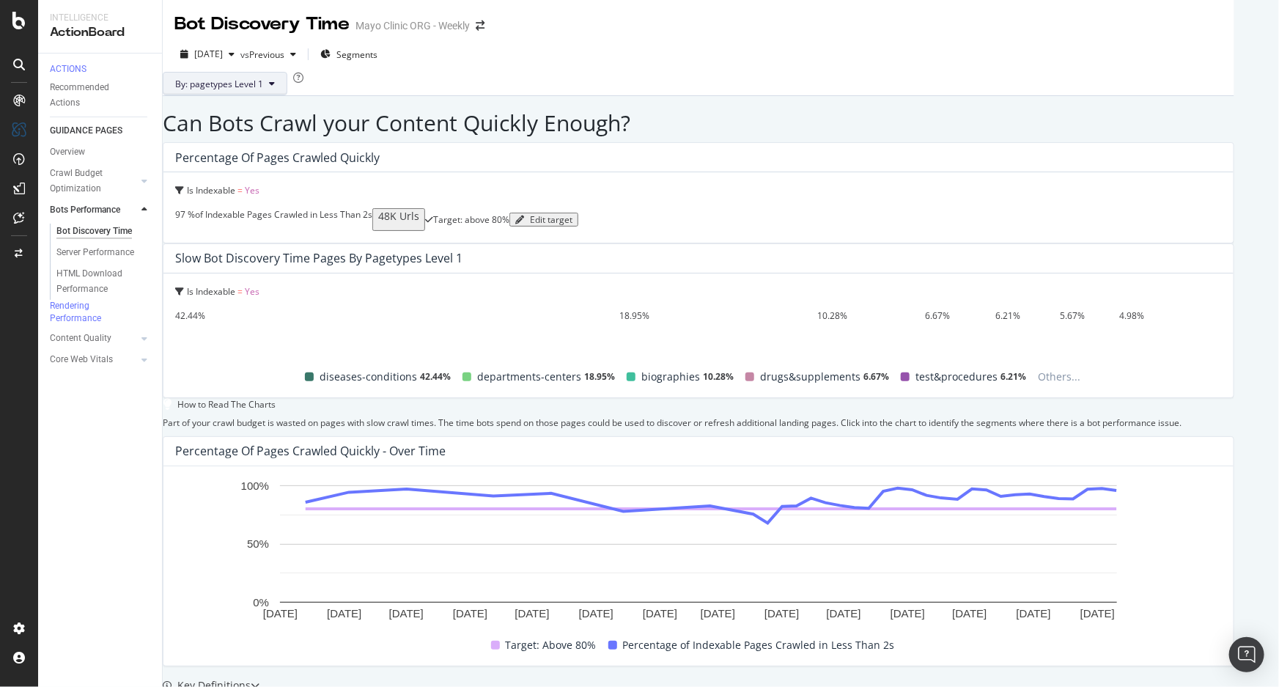
click at [287, 95] on button "By: pagetypes Level 1" at bounding box center [225, 83] width 125 height 23
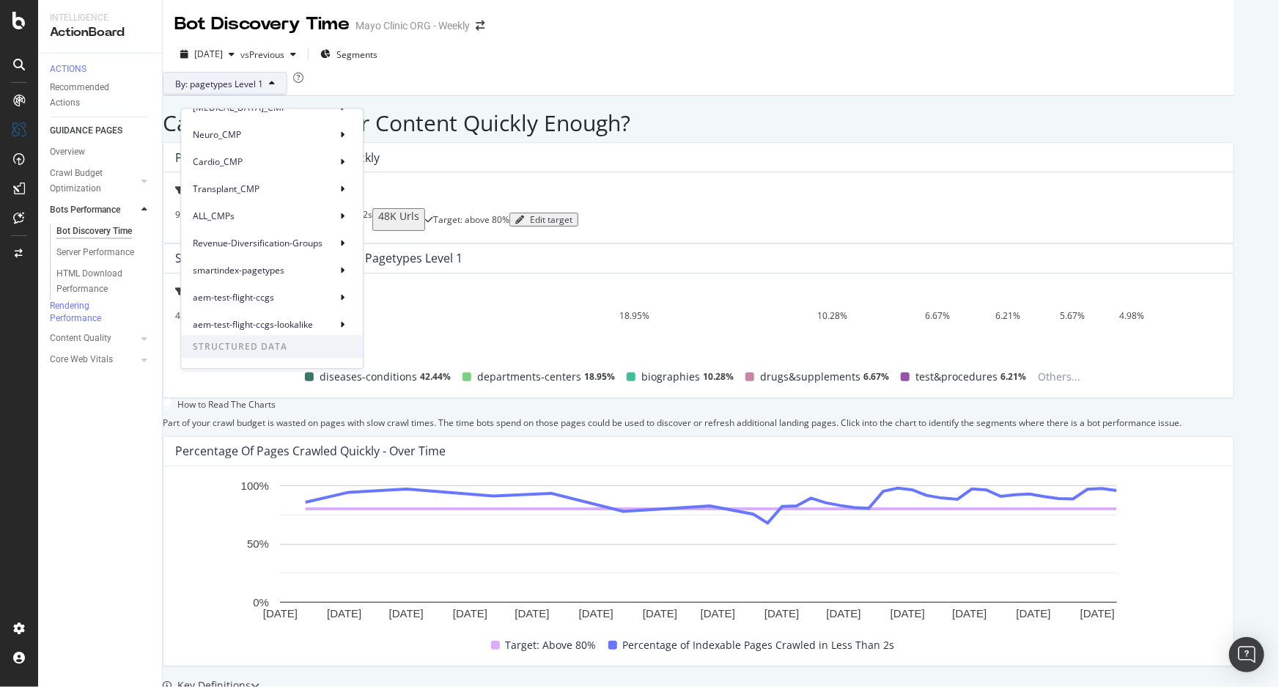
scroll to position [266, 0]
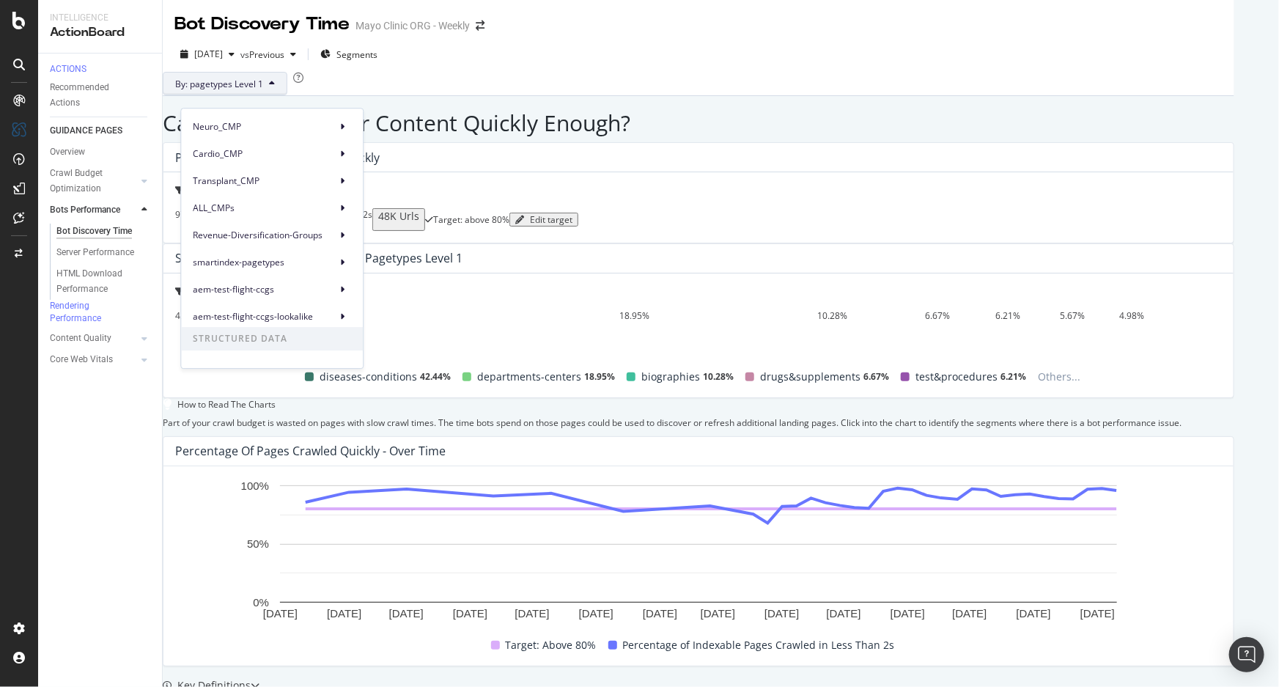
click at [421, 87] on div "By: pagetypes Level 1" at bounding box center [699, 83] width 1072 height 23
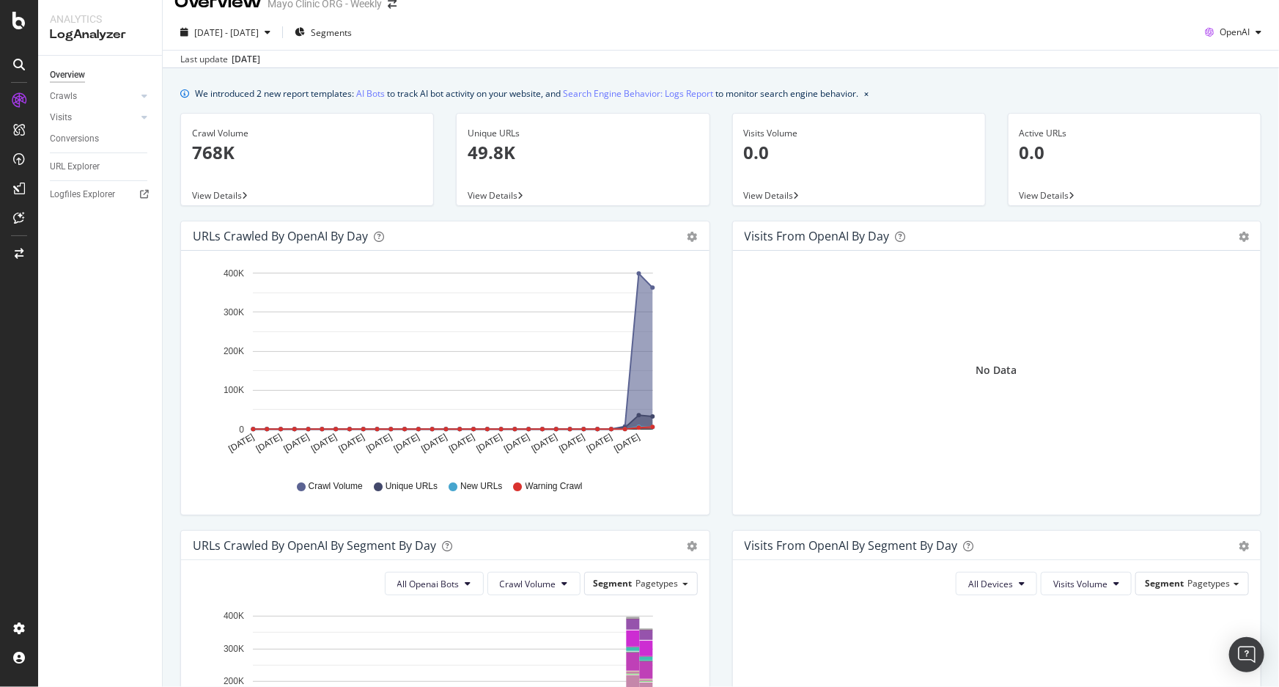
scroll to position [1, 0]
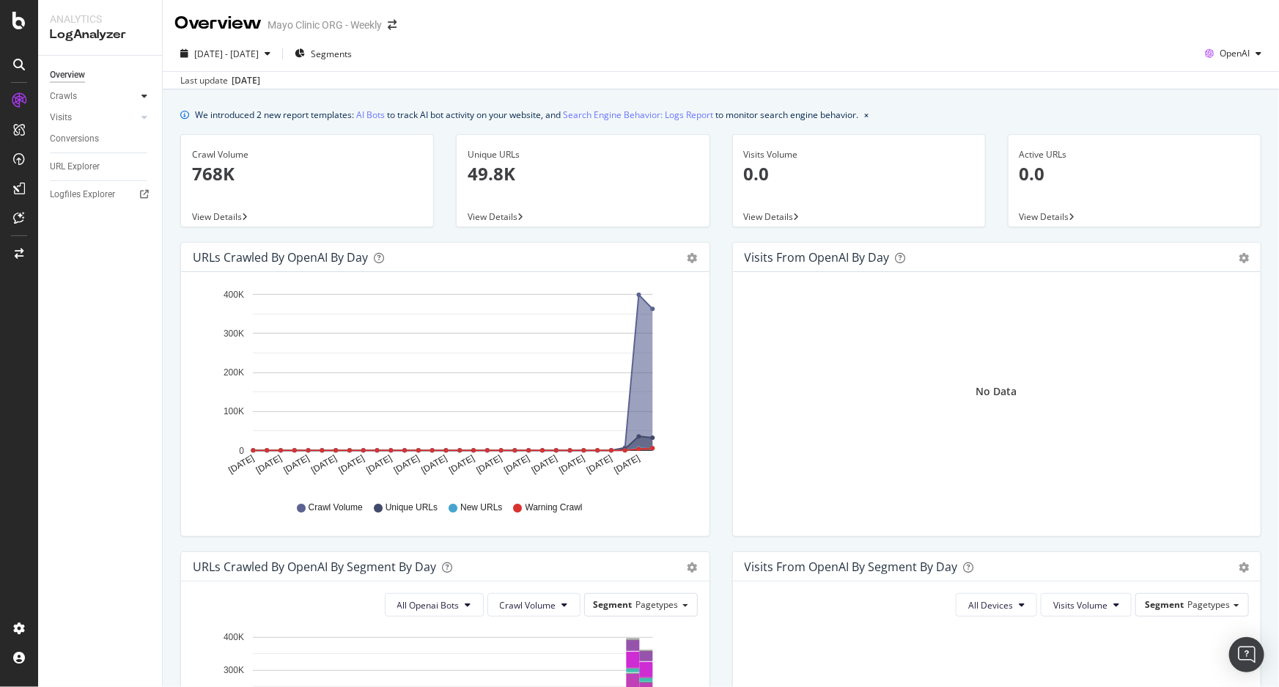
click at [143, 95] on icon at bounding box center [144, 96] width 6 height 9
click at [378, 111] on link "AI Bots" at bounding box center [370, 114] width 29 height 15
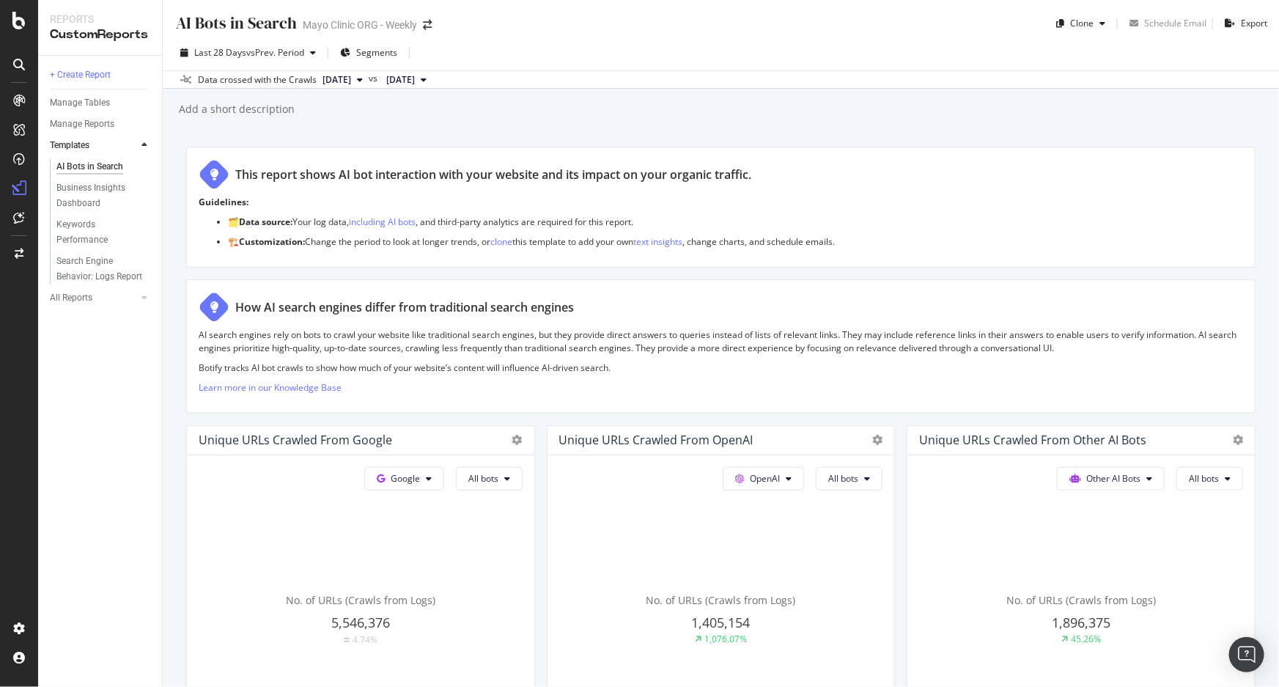
click at [166, 253] on div "AI Bots in Search AI Bots in Search Mayo Clinic ORG - Weekly Clone Schedule Ema…" at bounding box center [721, 343] width 1117 height 687
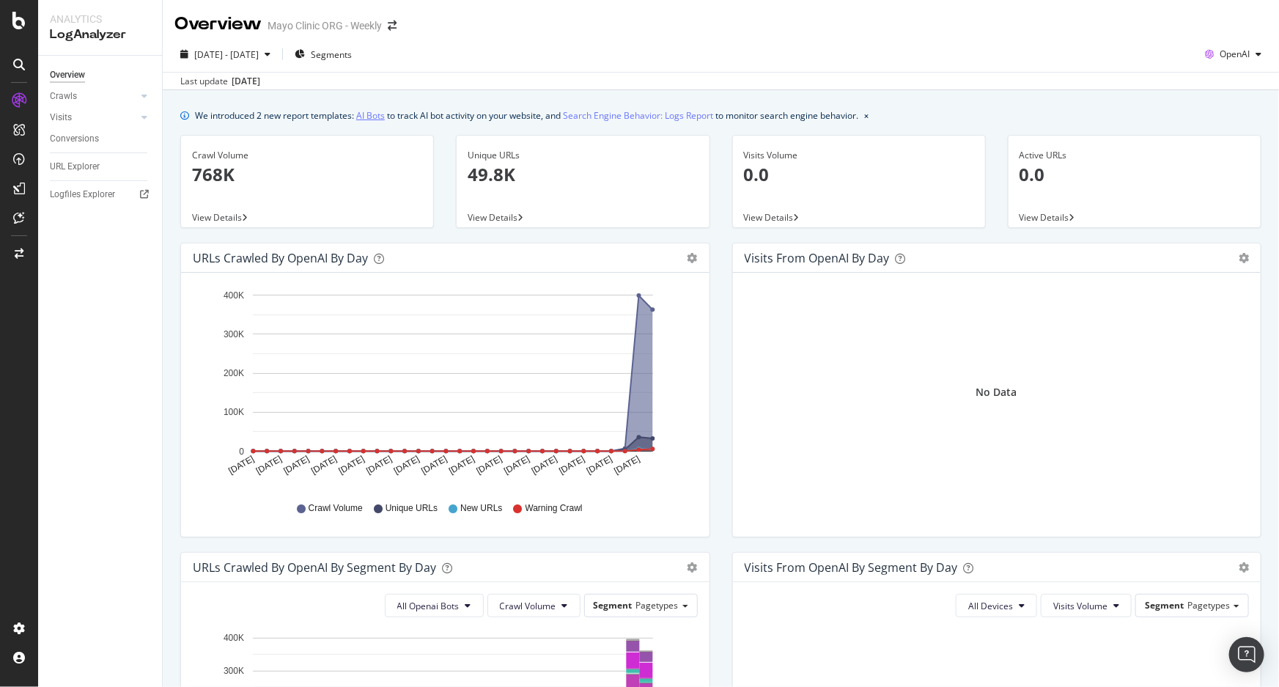
click at [370, 117] on link "AI Bots" at bounding box center [370, 115] width 29 height 15
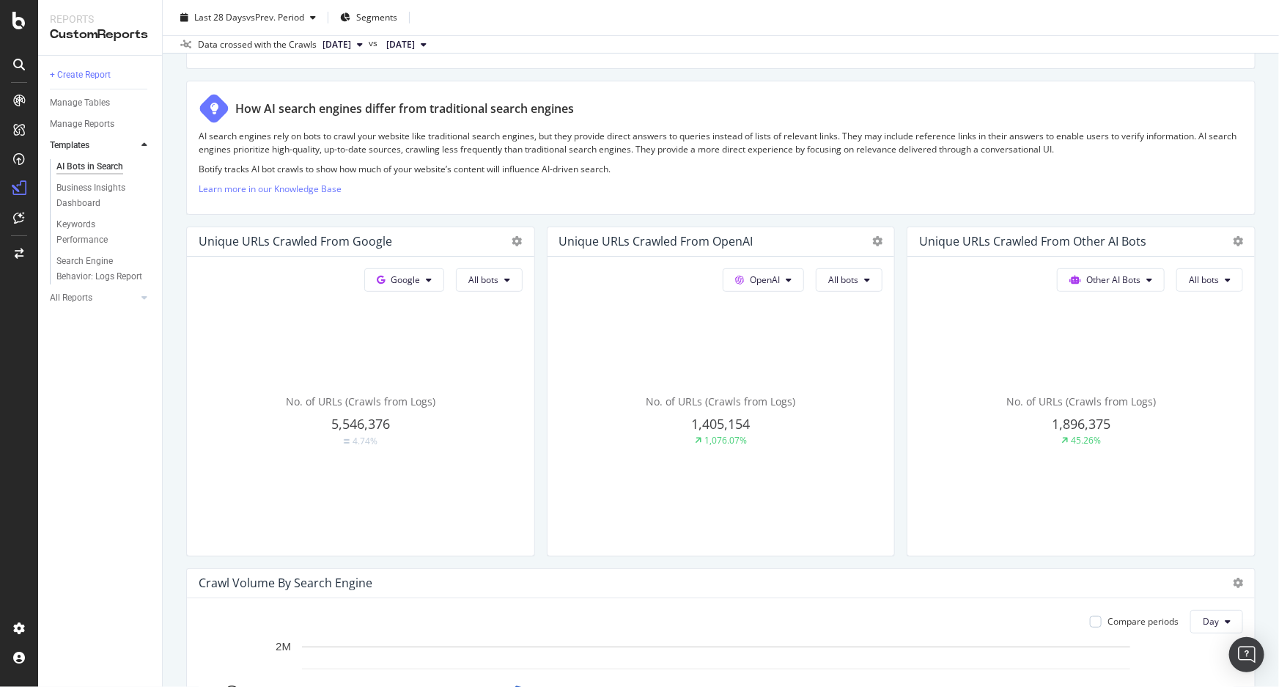
scroll to position [199, 0]
click at [431, 279] on button "Google" at bounding box center [404, 279] width 80 height 23
click at [783, 283] on button "OpenAI" at bounding box center [763, 279] width 81 height 23
click at [865, 276] on button "All bots" at bounding box center [849, 279] width 67 height 23
click at [853, 438] on span "ChatGPT-User" at bounding box center [860, 442] width 74 height 13
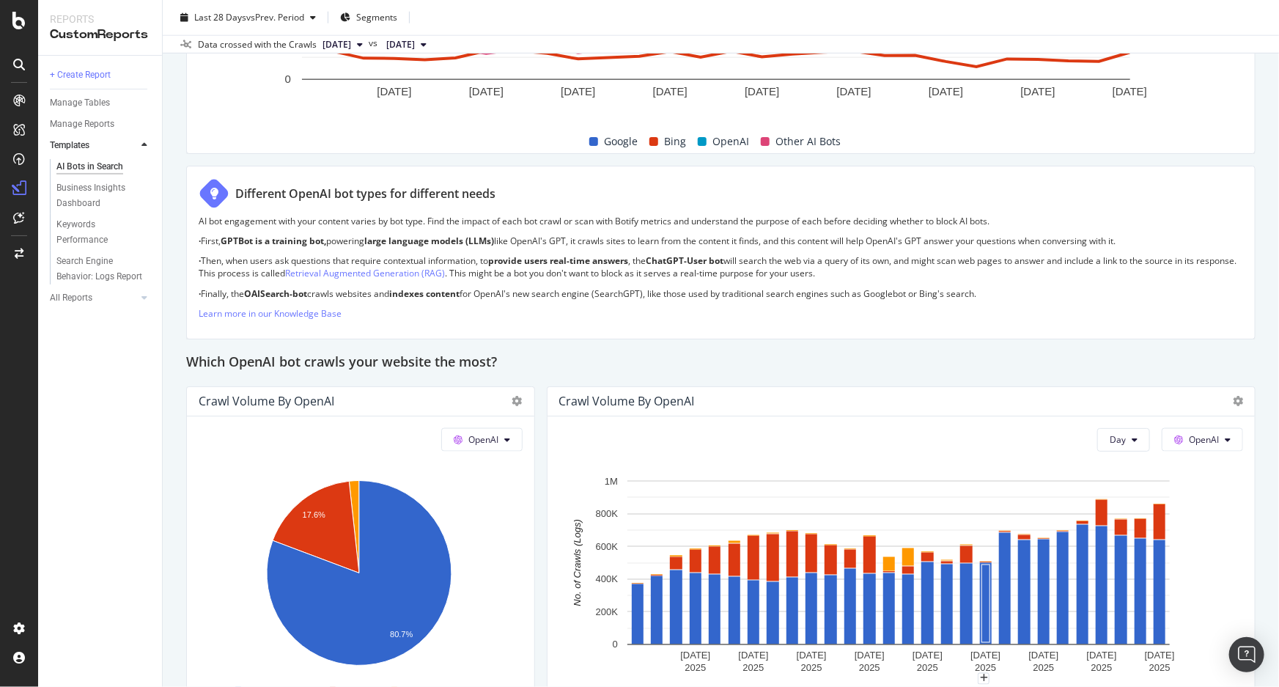
scroll to position [933, 0]
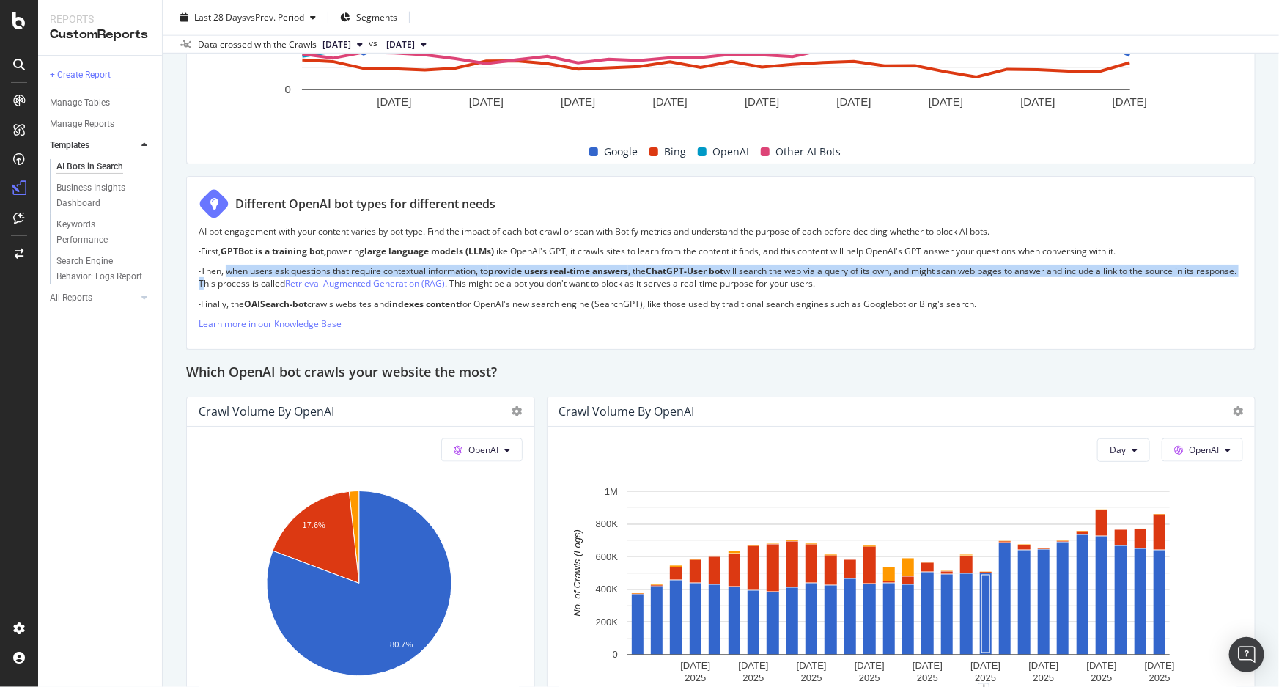
drag, startPoint x: 227, startPoint y: 268, endPoint x: 240, endPoint y: 283, distance: 19.7
click at [240, 283] on p "· Then, when users ask questions that require contextual information, to provid…" at bounding box center [721, 277] width 1045 height 25
copy p "when users ask questions that require contextual information, to provide users …"
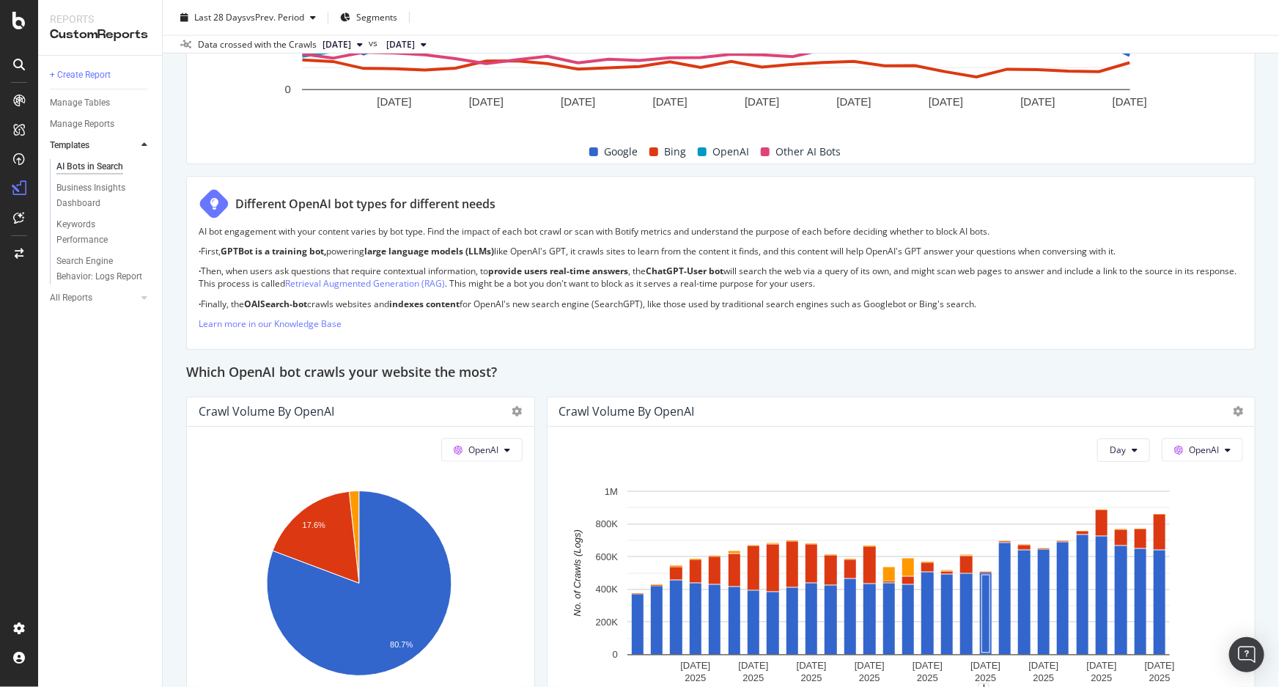
click at [547, 205] on div "Different OpenAI bot types for different needs" at bounding box center [721, 203] width 1045 height 31
